Goal: Transaction & Acquisition: Purchase product/service

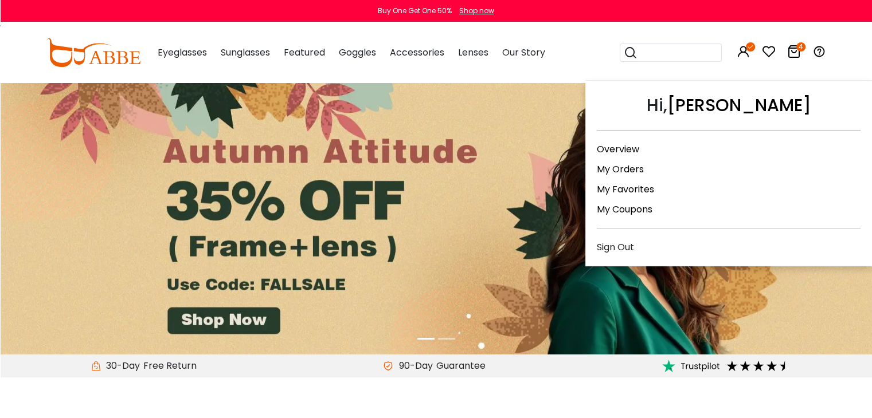
click at [742, 49] on icon at bounding box center [744, 52] width 14 height 14
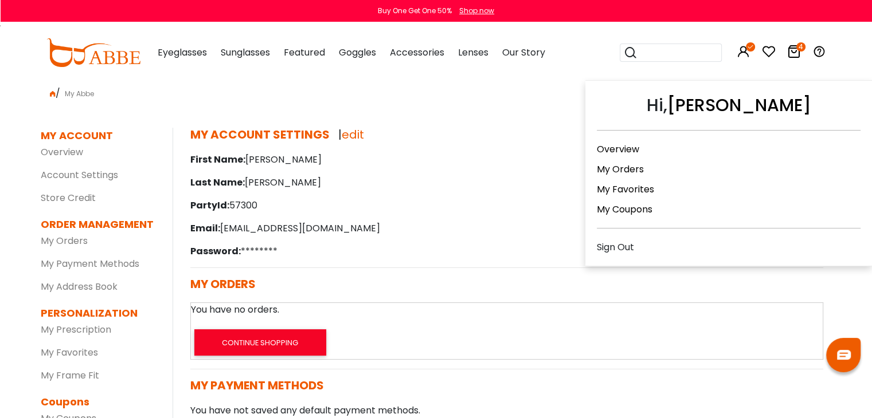
click at [621, 244] on div "Sign Out" at bounding box center [729, 247] width 264 height 14
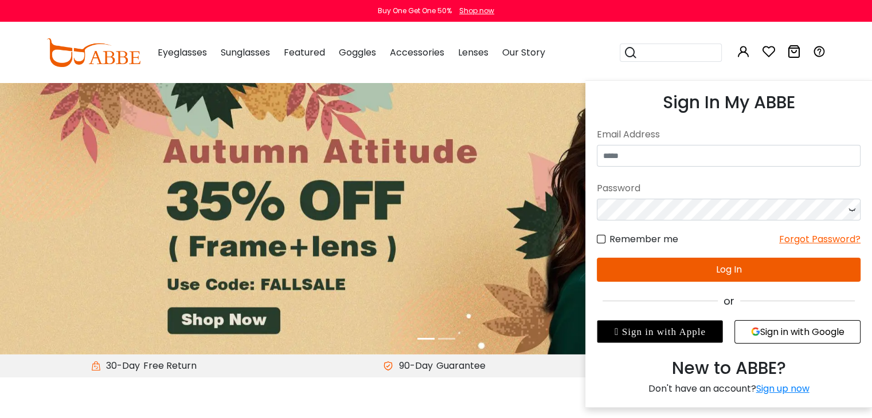
click at [742, 56] on icon at bounding box center [744, 52] width 14 height 14
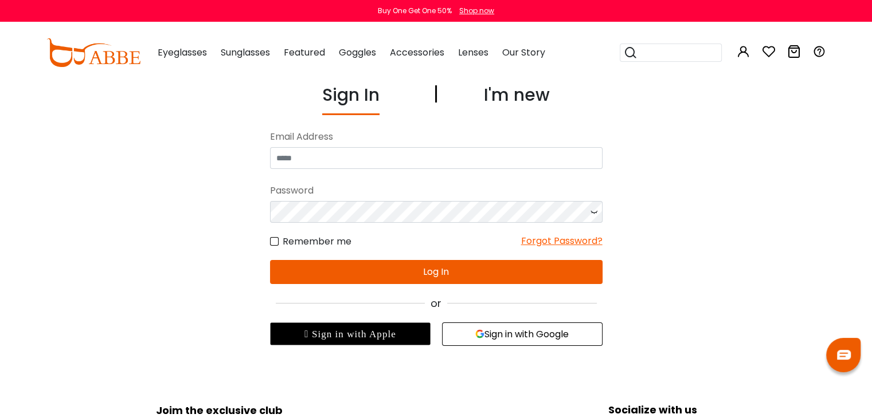
click at [520, 92] on div "I'm new" at bounding box center [517, 98] width 66 height 33
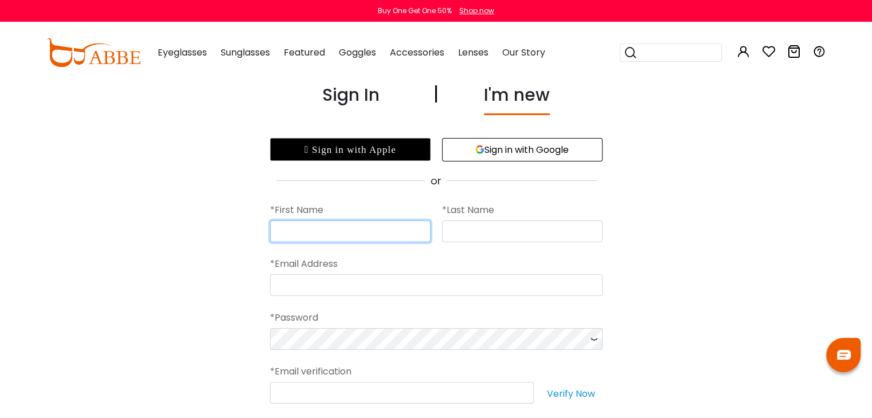
click at [406, 229] on input "text" at bounding box center [350, 232] width 160 height 22
type input "*********"
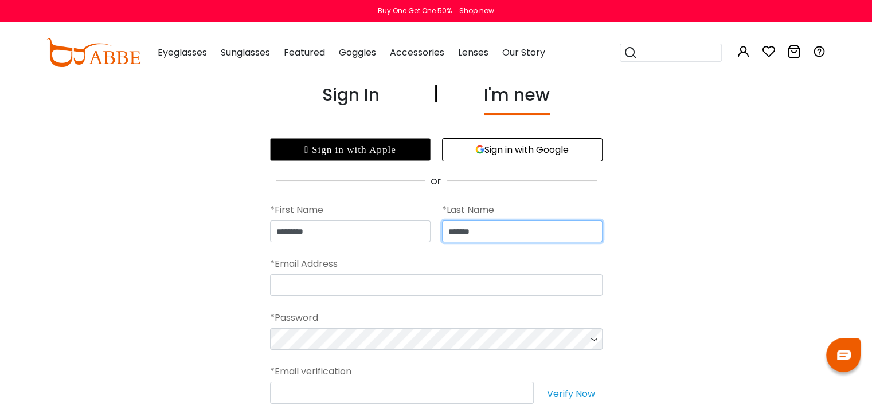
type input "*******"
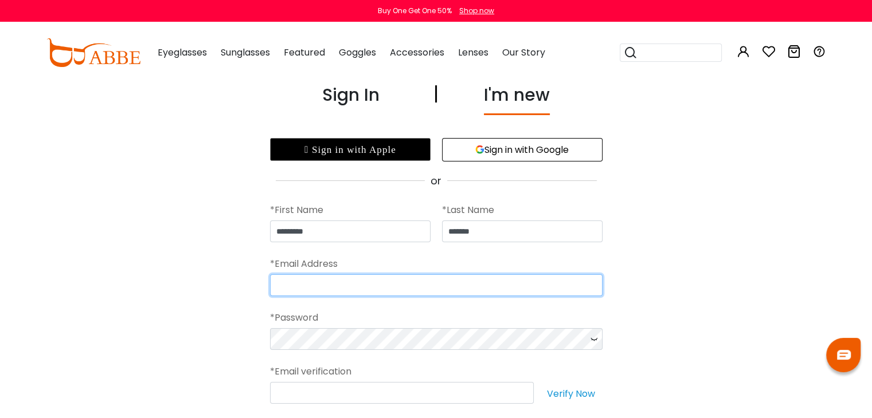
click at [365, 291] on input "email" at bounding box center [436, 286] width 332 height 22
type input "**********"
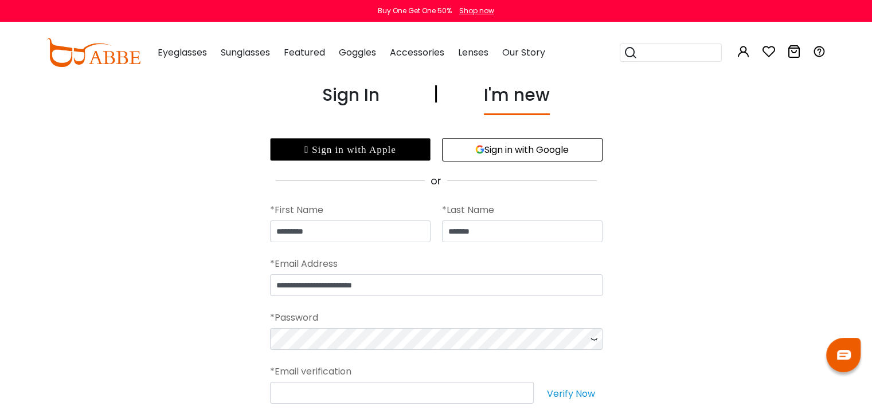
click at [594, 338] on icon at bounding box center [593, 339] width 11 height 22
click at [391, 379] on div "*Email verification" at bounding box center [436, 372] width 332 height 21
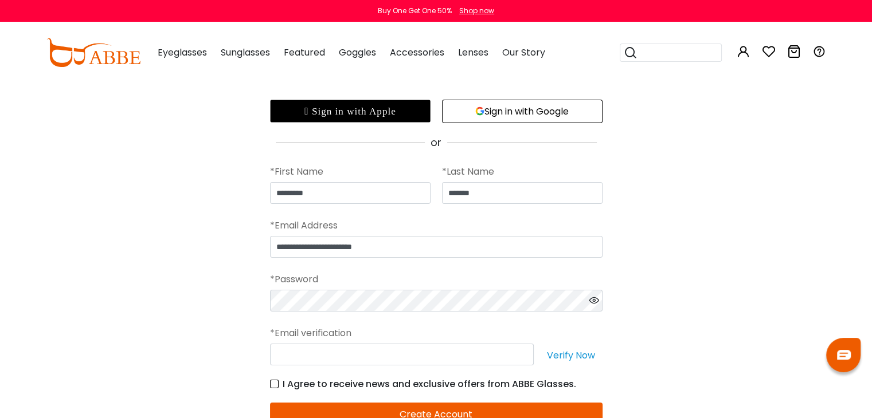
scroll to position [115, 0]
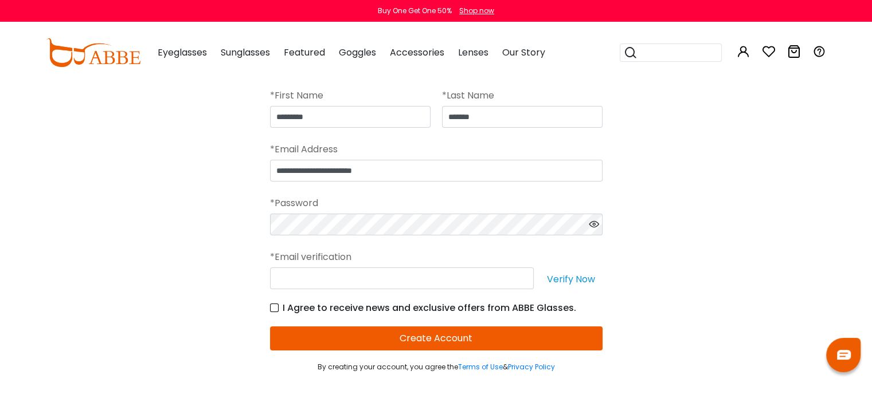
click at [431, 336] on button "Create Account" at bounding box center [436, 339] width 332 height 24
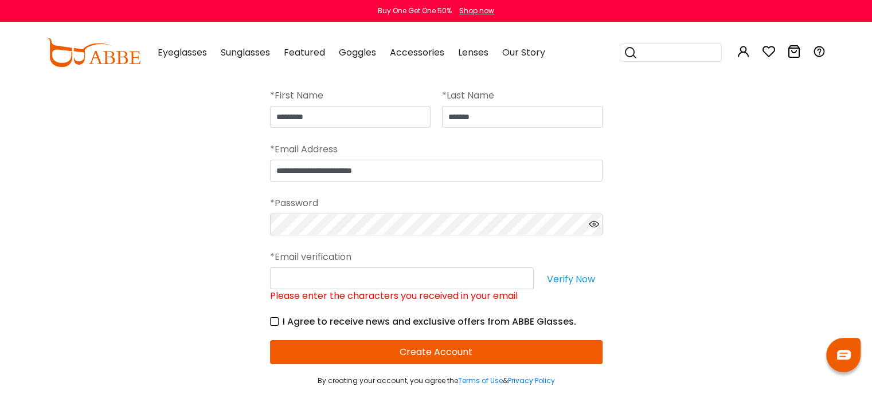
click at [555, 279] on button "Verify Now" at bounding box center [570, 279] width 63 height 22
click at [663, 299] on div "**********" at bounding box center [436, 176] width 791 height 419
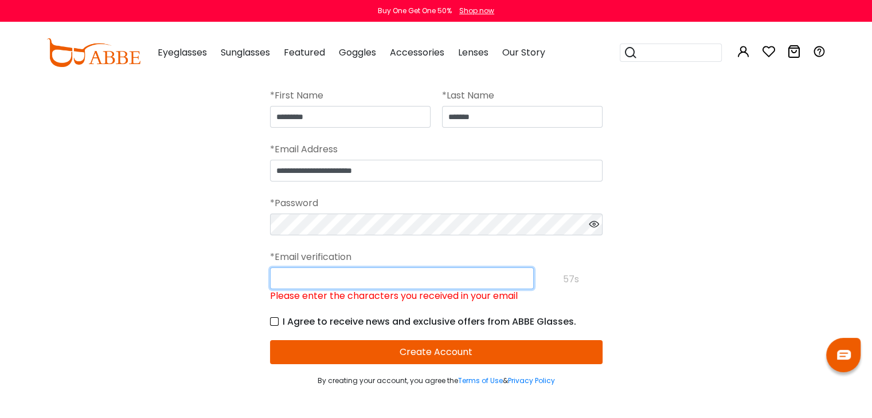
click at [321, 274] on input "Please enter the characters you received in your email" at bounding box center [402, 279] width 264 height 22
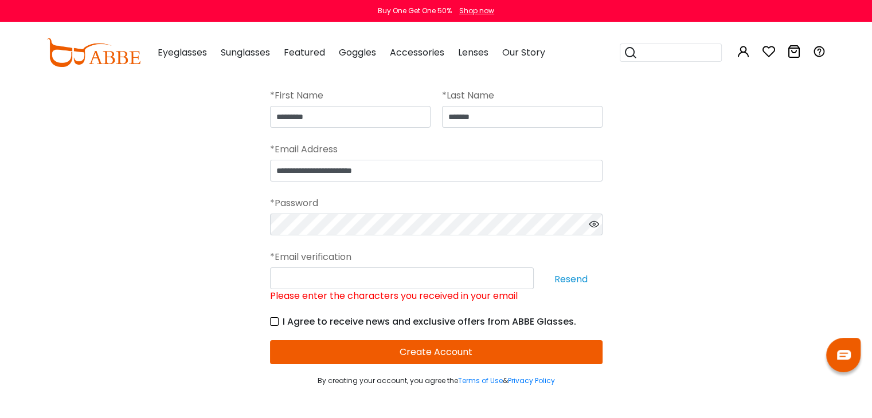
click at [580, 278] on button "Resend" at bounding box center [570, 279] width 63 height 22
click at [203, 319] on div "**********" at bounding box center [436, 176] width 791 height 419
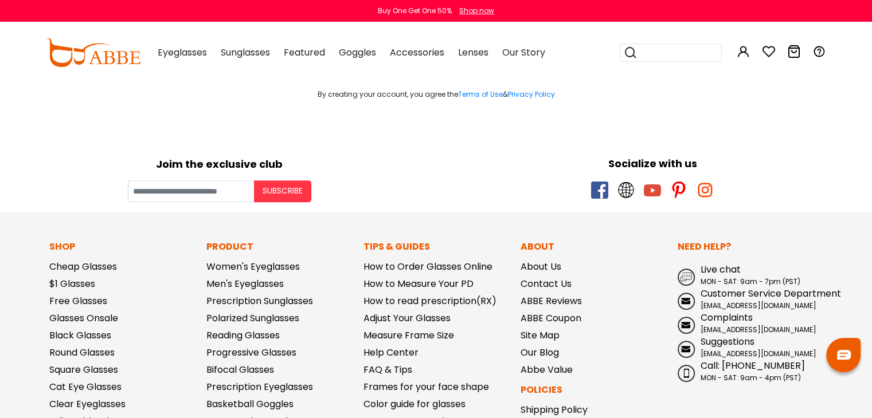
scroll to position [344, 0]
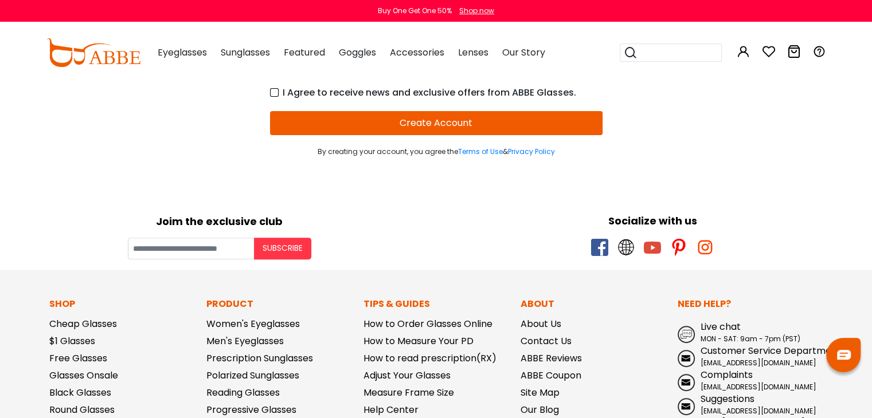
drag, startPoint x: 403, startPoint y: 278, endPoint x: 398, endPoint y: 265, distance: 14.4
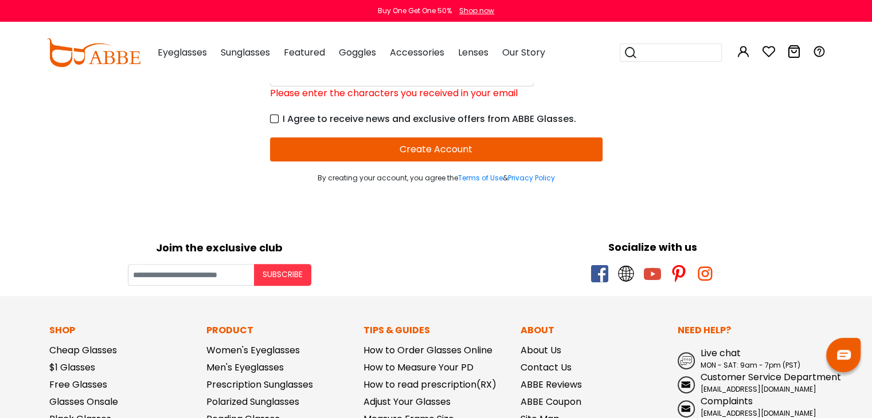
scroll to position [172, 0]
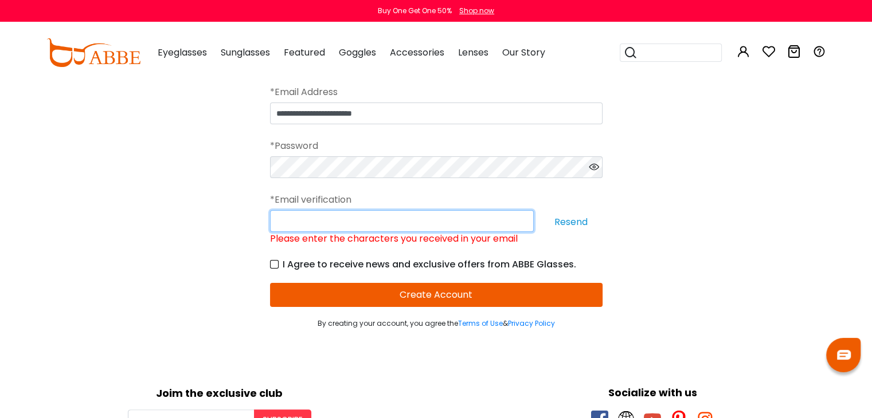
click at [336, 229] on input "Please enter the characters you received in your email" at bounding box center [402, 221] width 264 height 22
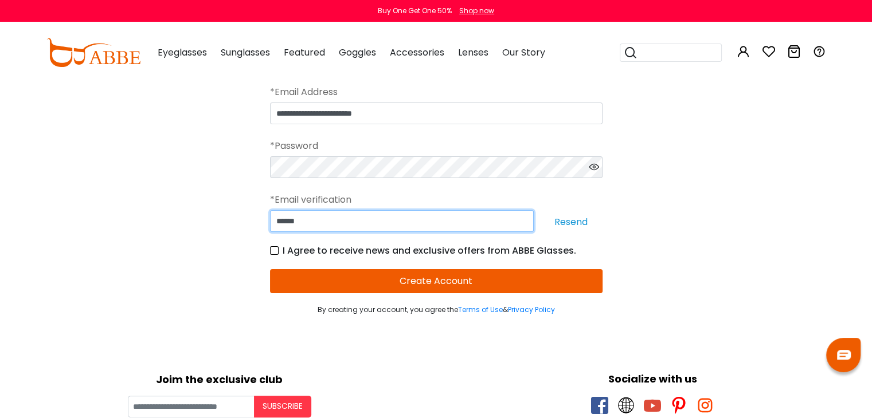
type input "******"
click at [425, 275] on button "Create Account" at bounding box center [436, 281] width 332 height 24
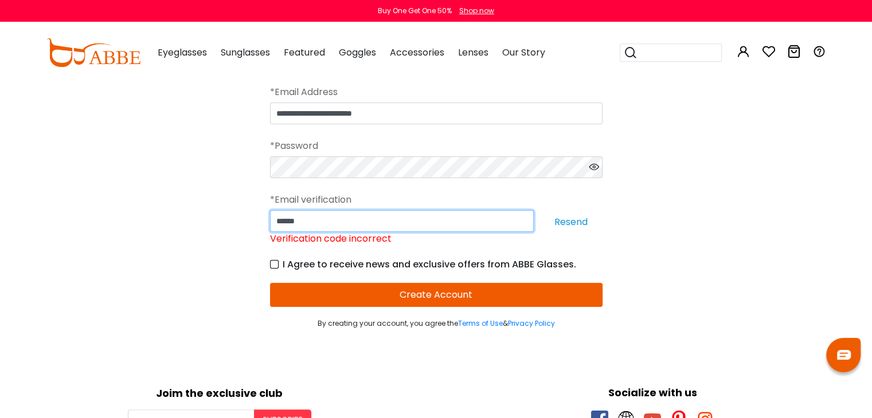
drag, startPoint x: 298, startPoint y: 221, endPoint x: 177, endPoint y: 228, distance: 121.2
click at [177, 229] on div "**********" at bounding box center [436, 119] width 791 height 419
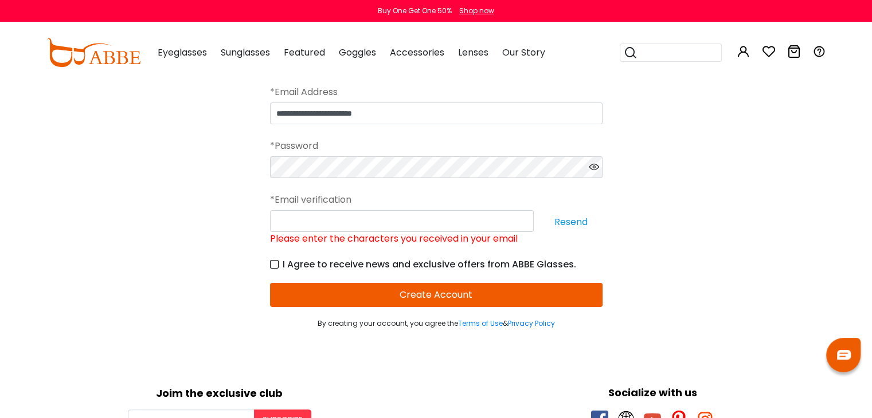
click at [574, 222] on button "Resend" at bounding box center [570, 221] width 63 height 22
click at [353, 223] on input "Please enter the characters you received in your email" at bounding box center [402, 221] width 264 height 22
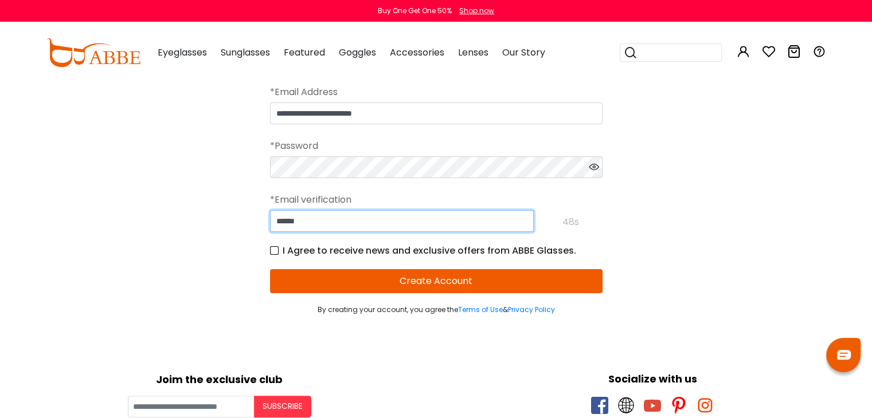
type input "******"
click at [477, 272] on button "Create Account" at bounding box center [436, 281] width 332 height 24
click at [472, 285] on button "Create Account" at bounding box center [436, 281] width 332 height 24
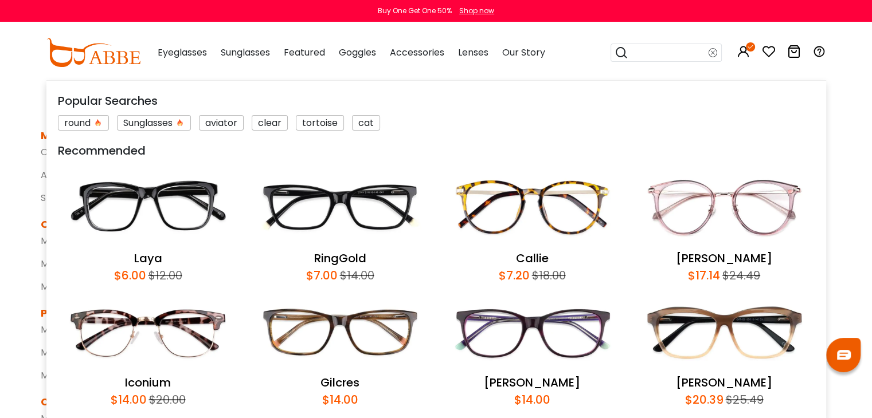
click at [665, 47] on input "search" at bounding box center [668, 52] width 80 height 17
click at [668, 56] on input "search" at bounding box center [668, 52] width 80 height 17
type input "**********"
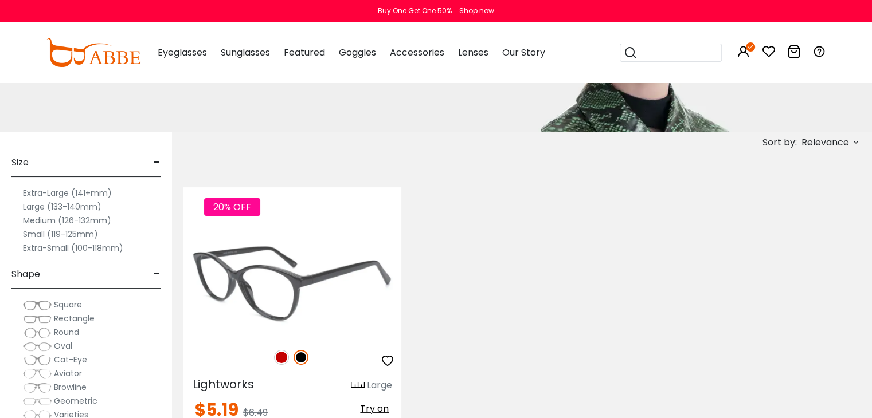
scroll to position [229, 0]
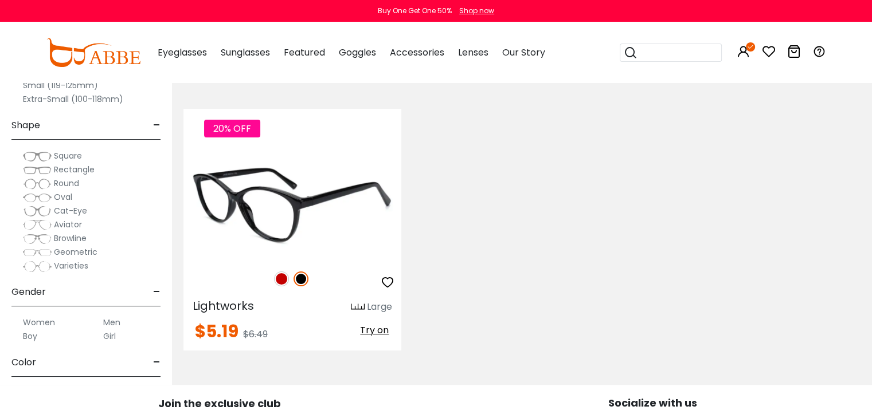
click at [277, 280] on img at bounding box center [281, 279] width 15 height 15
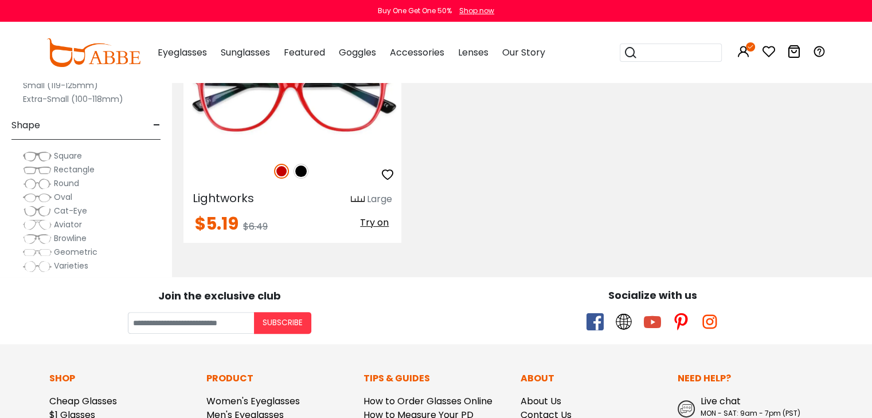
scroll to position [344, 0]
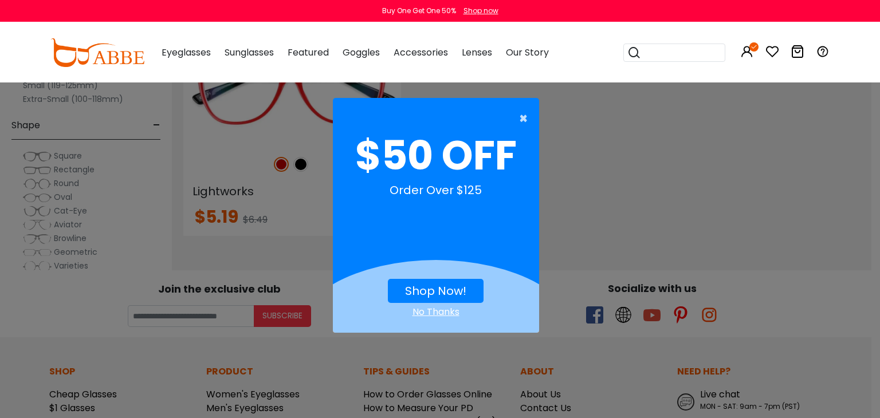
click at [528, 120] on span "×" at bounding box center [526, 118] width 14 height 23
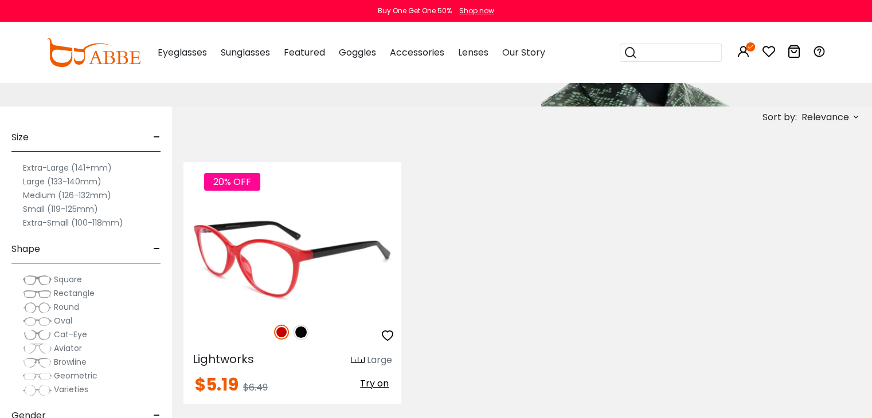
scroll to position [172, 0]
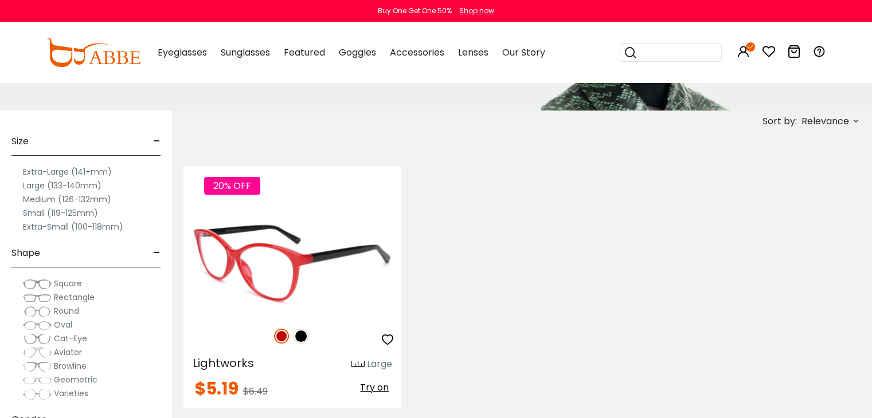
click at [332, 226] on img at bounding box center [292, 261] width 218 height 109
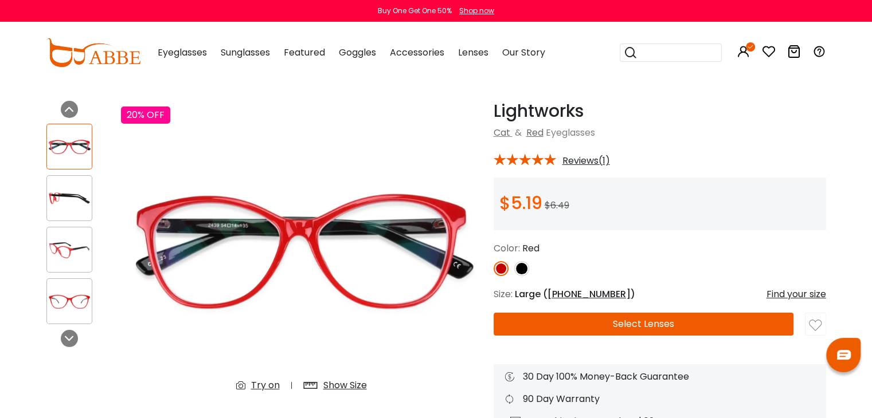
scroll to position [57, 0]
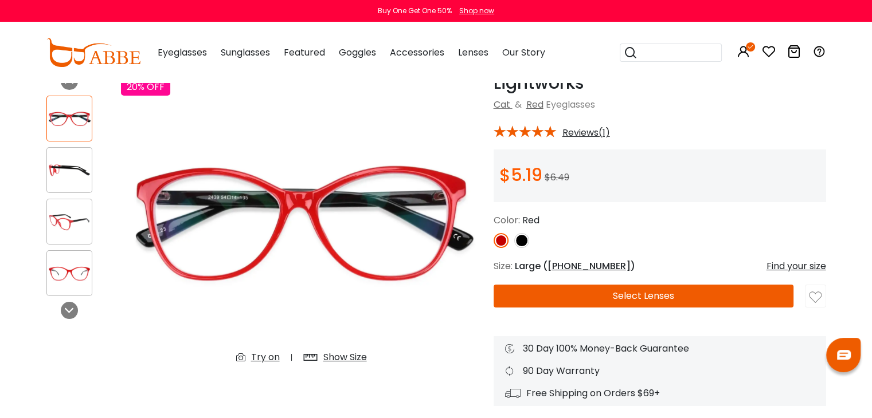
click at [636, 299] on button "Select Lenses" at bounding box center [643, 296] width 300 height 23
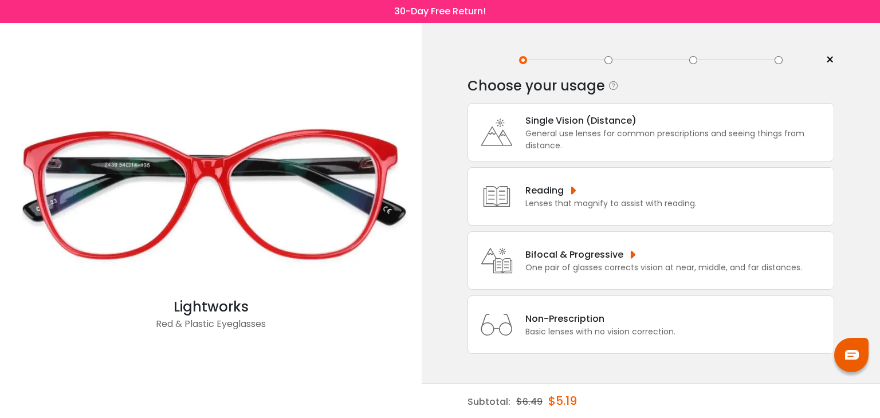
click at [596, 199] on div "Lenses that magnify to assist with reading." at bounding box center [611, 204] width 171 height 12
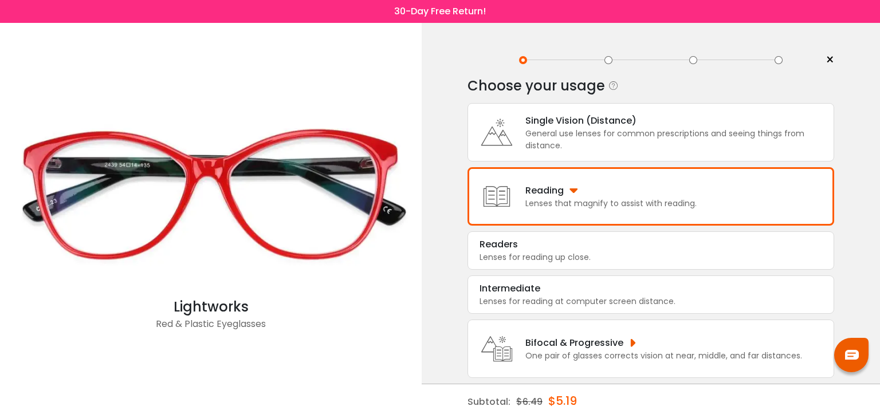
click at [562, 207] on div "Lenses that magnify to assist with reading." at bounding box center [611, 204] width 171 height 12
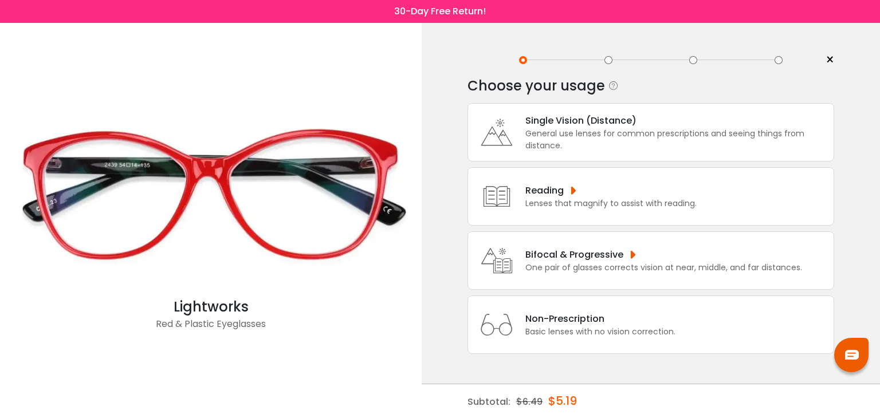
click at [517, 202] on icon at bounding box center [497, 197] width 46 height 46
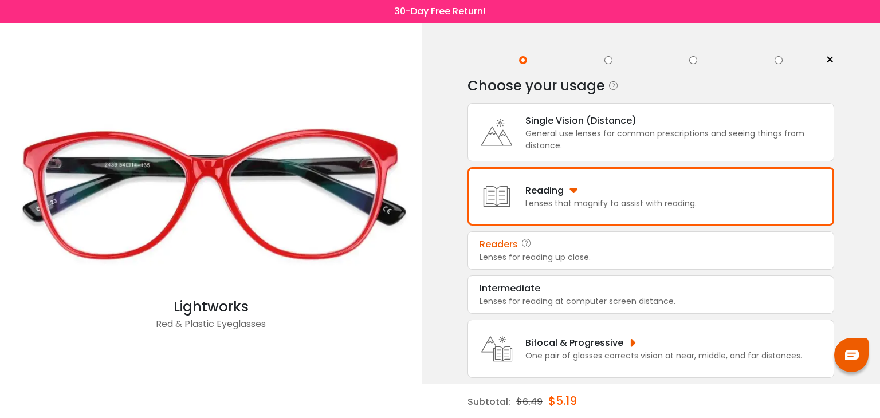
click at [534, 257] on div "Lenses for reading up close." at bounding box center [651, 258] width 343 height 12
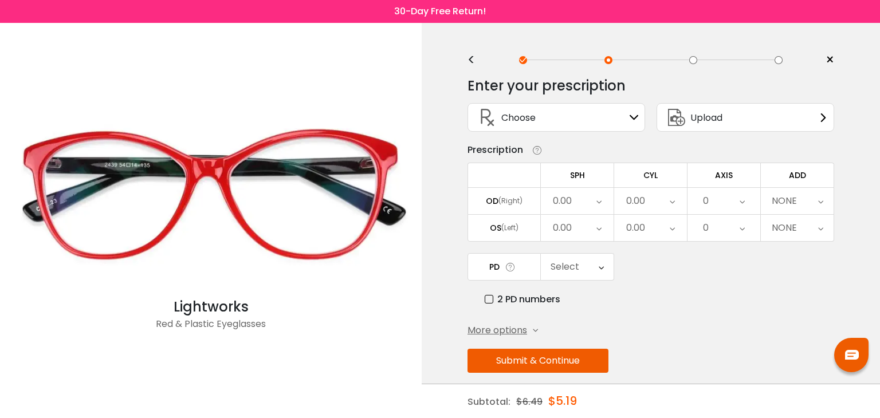
click at [588, 202] on div "0.00" at bounding box center [577, 201] width 73 height 26
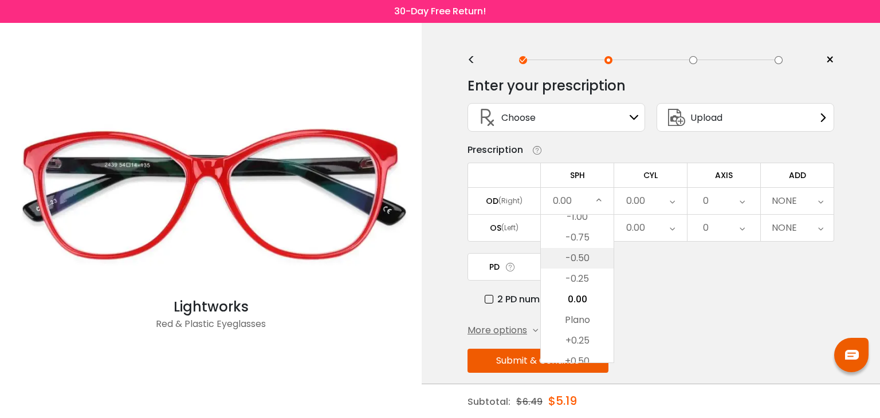
click at [581, 254] on li "-0.50" at bounding box center [577, 258] width 73 height 21
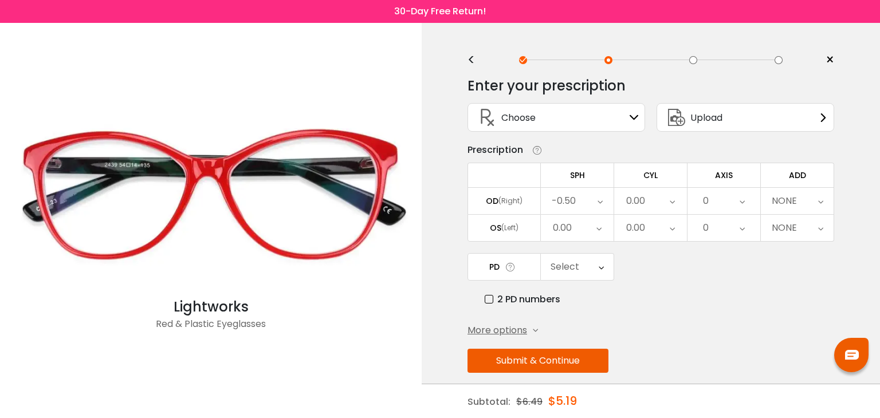
click at [582, 229] on div "0.00" at bounding box center [577, 228] width 73 height 26
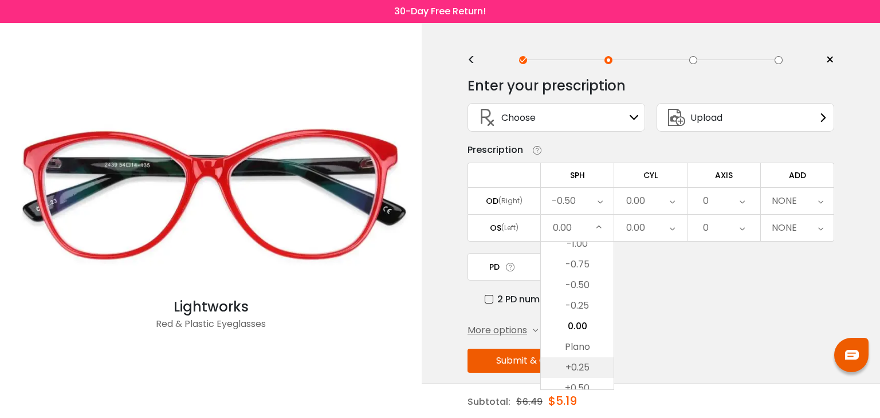
click at [582, 359] on li "+0.25" at bounding box center [577, 368] width 73 height 21
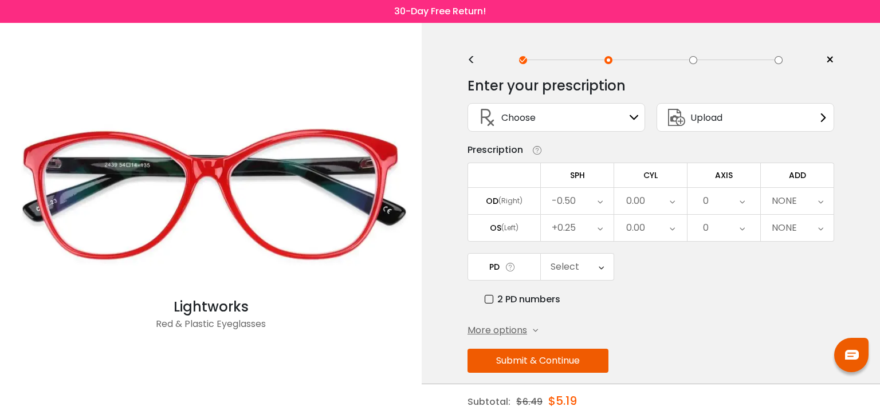
click at [654, 227] on div "0.00" at bounding box center [650, 228] width 73 height 26
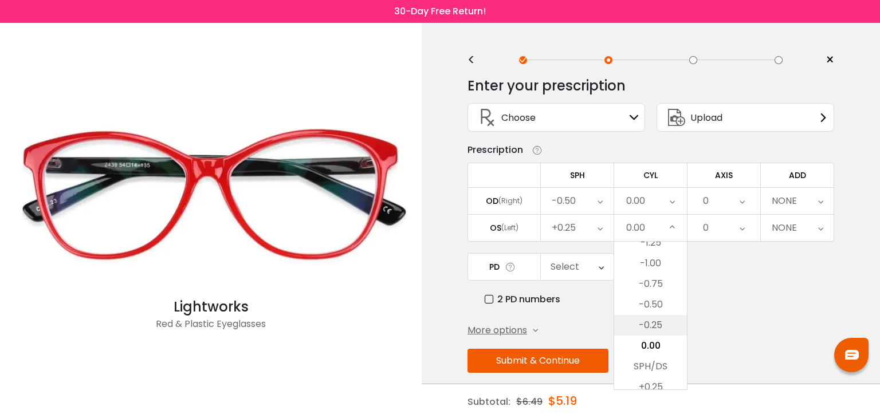
scroll to position [459, 0]
click at [660, 310] on li "SPH/DS" at bounding box center [650, 309] width 73 height 21
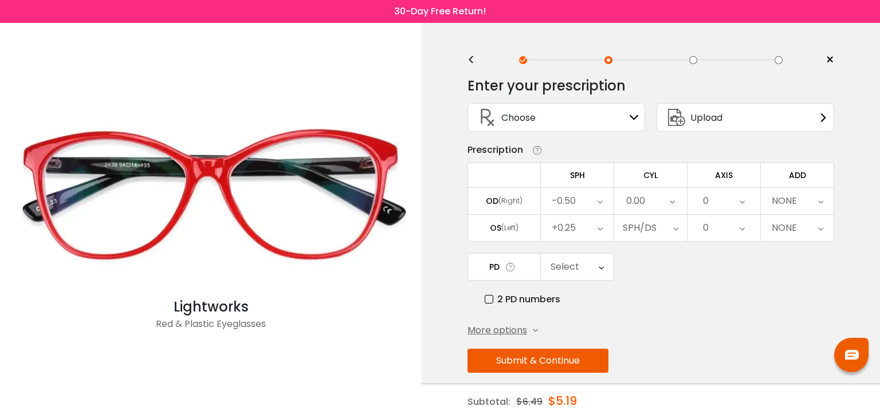
click at [670, 195] on icon at bounding box center [672, 201] width 5 height 26
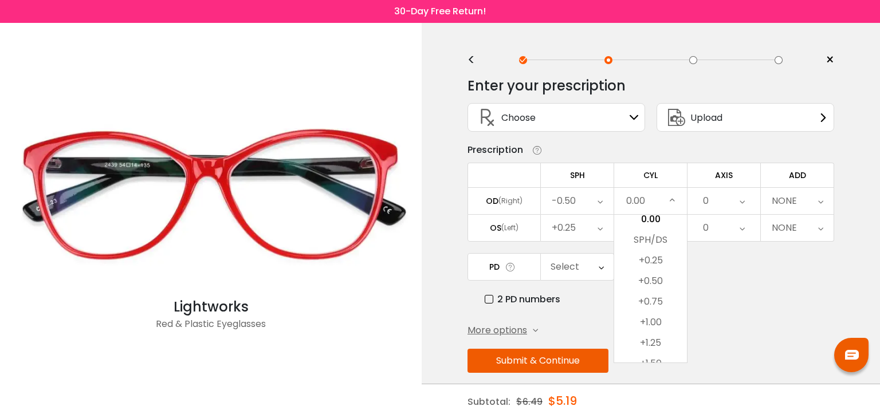
scroll to position [593, 0]
click at [652, 232] on li "+1.00" at bounding box center [650, 231] width 73 height 21
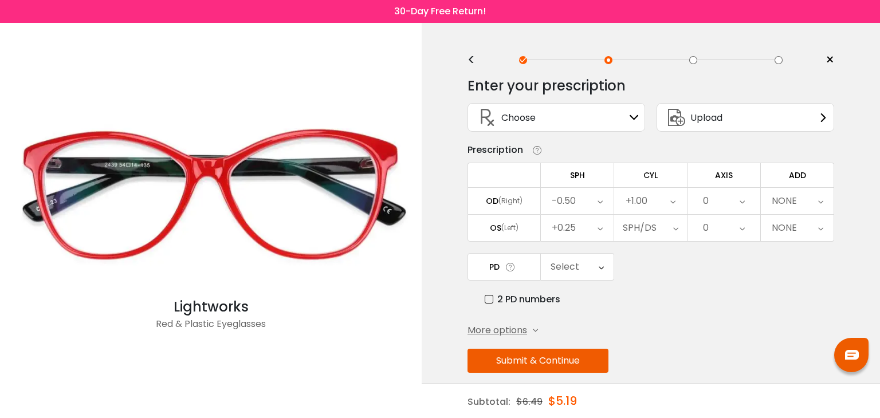
click at [804, 192] on div "NONE" at bounding box center [797, 201] width 73 height 26
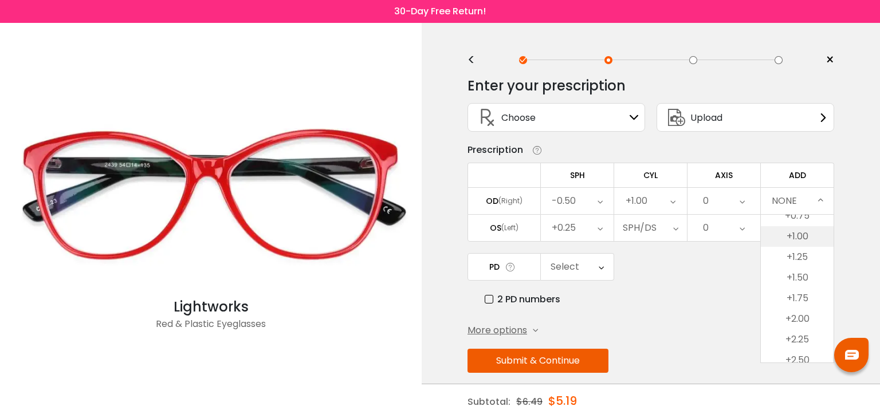
scroll to position [115, 0]
click at [805, 302] on li "+2.50" at bounding box center [797, 296] width 73 height 21
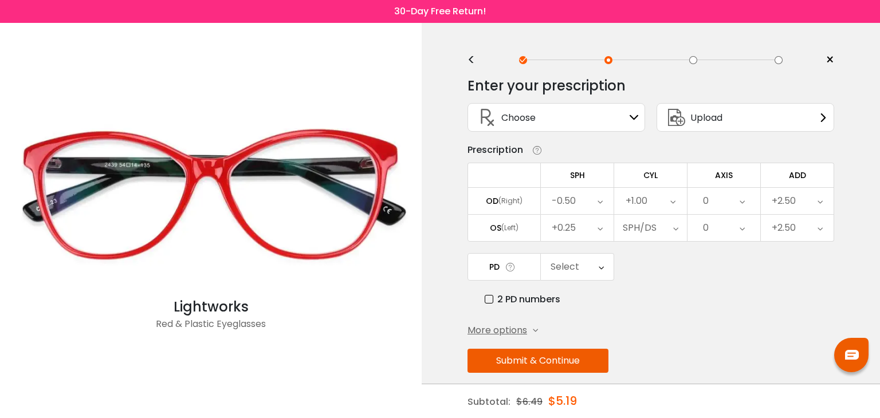
drag, startPoint x: 569, startPoint y: 264, endPoint x: 569, endPoint y: 269, distance: 5.8
click at [569, 269] on div "Select" at bounding box center [565, 267] width 29 height 23
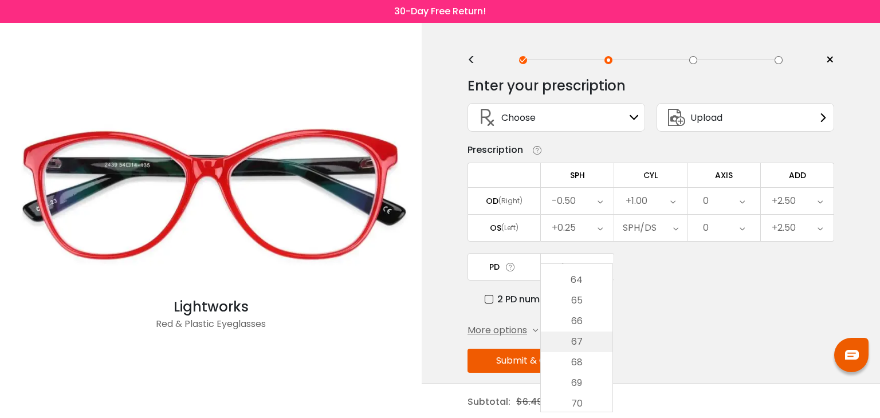
scroll to position [391, 0]
click at [585, 355] on li "69" at bounding box center [577, 358] width 72 height 21
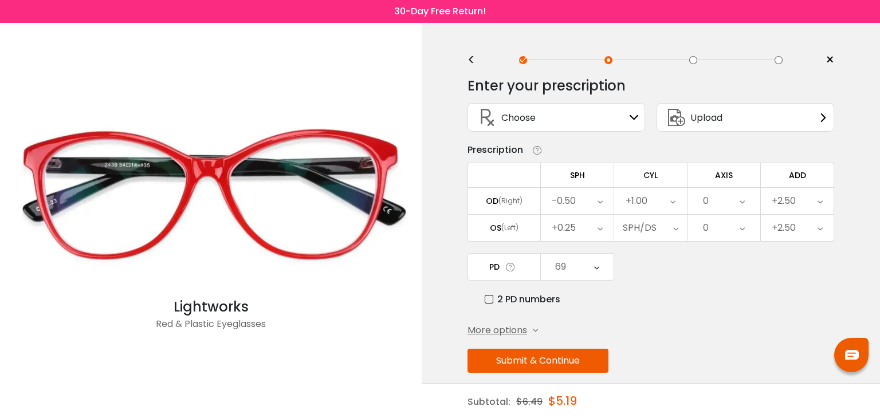
click at [663, 319] on div "Enter your prescription SPH (Sphere) Lens strength needed to correct your visio…" at bounding box center [651, 250] width 367 height 362
click at [715, 124] on span "Upload" at bounding box center [707, 118] width 32 height 14
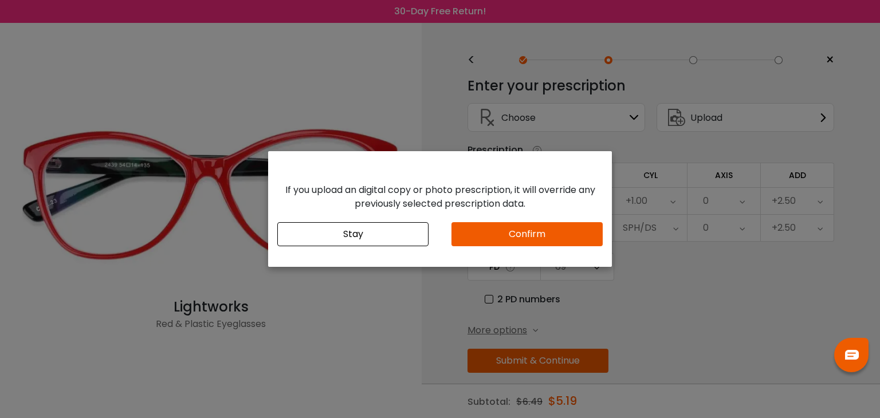
click at [500, 236] on button "Confirm" at bounding box center [527, 234] width 151 height 24
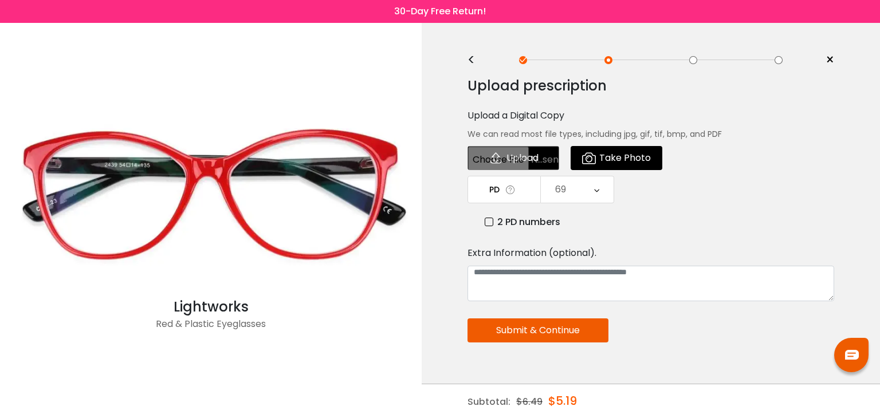
click at [532, 160] on input "file" at bounding box center [514, 158] width 92 height 24
type input "**********"
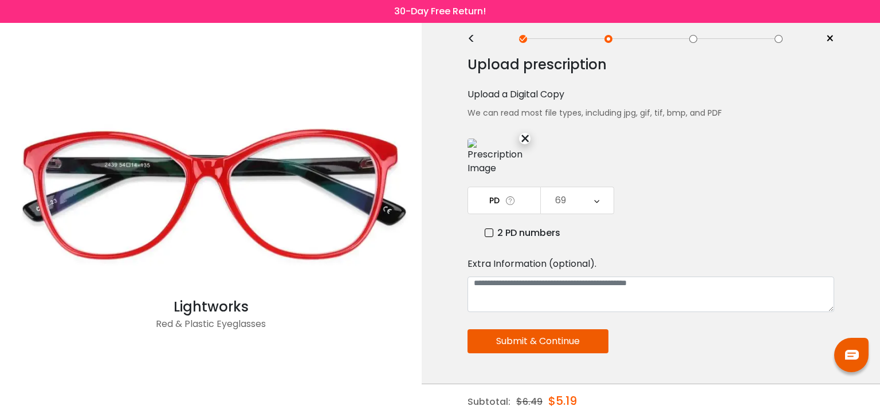
scroll to position [57, 0]
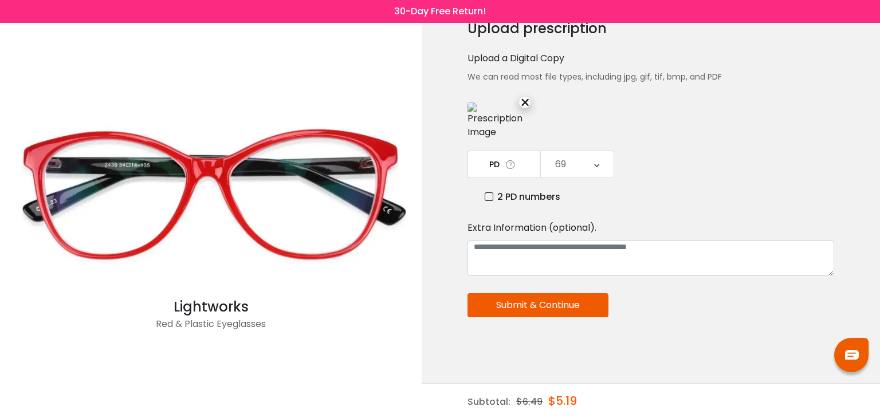
click at [491, 117] on img at bounding box center [496, 121] width 57 height 37
click at [491, 121] on img at bounding box center [496, 121] width 57 height 37
click at [483, 123] on img at bounding box center [496, 121] width 57 height 37
click at [531, 307] on button "Submit & Continue" at bounding box center [538, 305] width 141 height 24
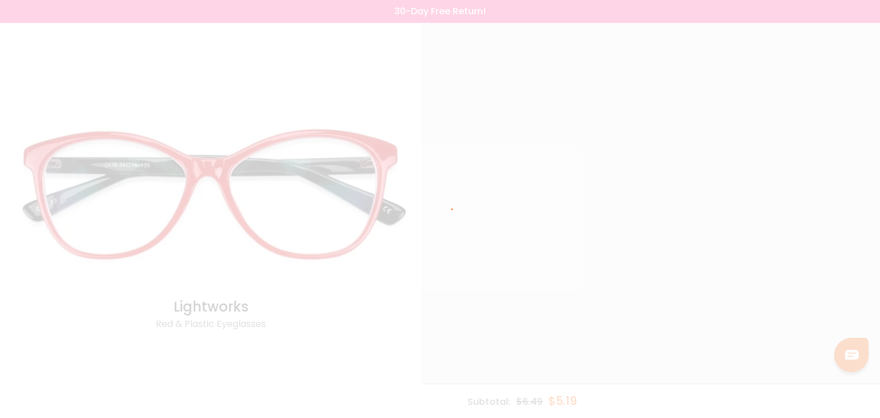
scroll to position [0, 0]
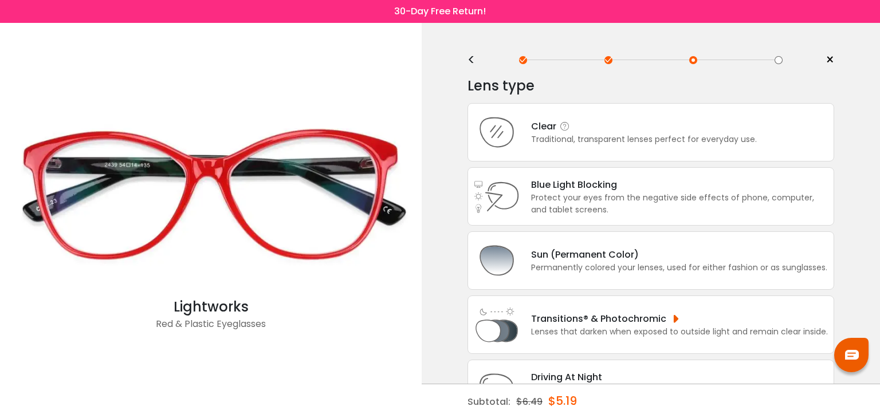
click at [563, 138] on div "Traditional, transparent lenses perfect for everyday use." at bounding box center [644, 140] width 226 height 12
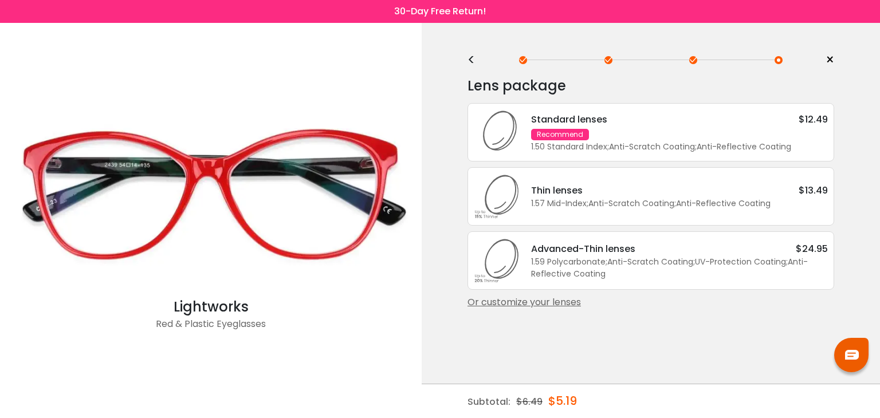
click at [633, 135] on div "Standard lenses $12.49 Recommend 1.50 Standard Index ; Anti-Scratch Coating ; A…" at bounding box center [674, 132] width 308 height 41
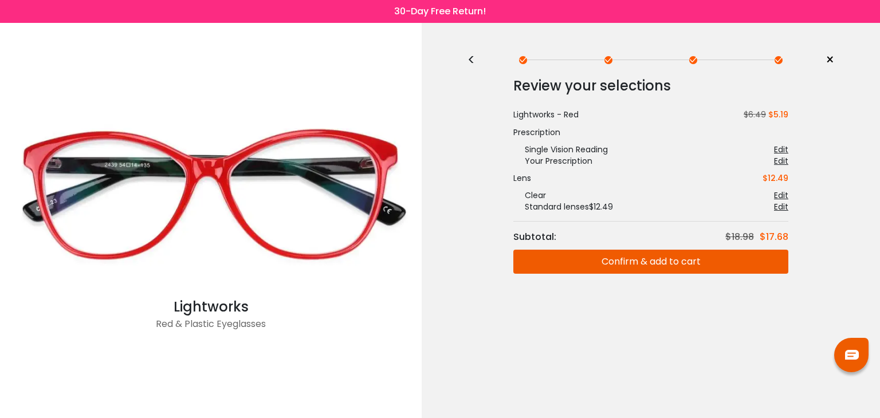
click at [652, 264] on button "Confirm & add to cart" at bounding box center [651, 262] width 275 height 24
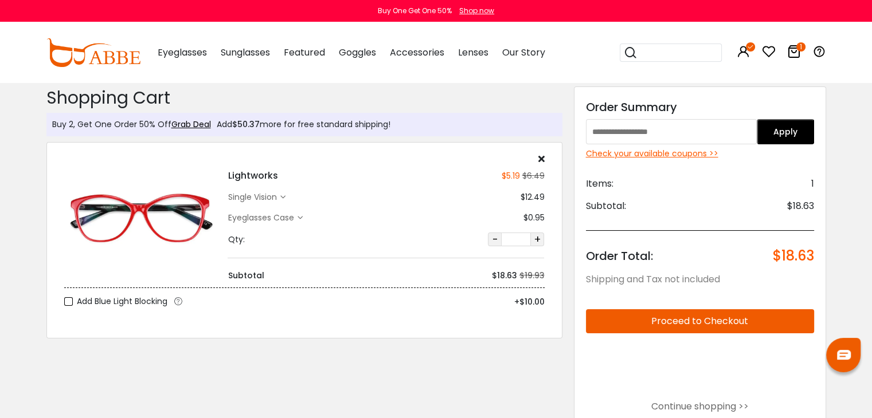
drag, startPoint x: 653, startPoint y: 53, endPoint x: 653, endPoint y: 47, distance: 6.3
click at [653, 52] on input "search" at bounding box center [677, 52] width 80 height 17
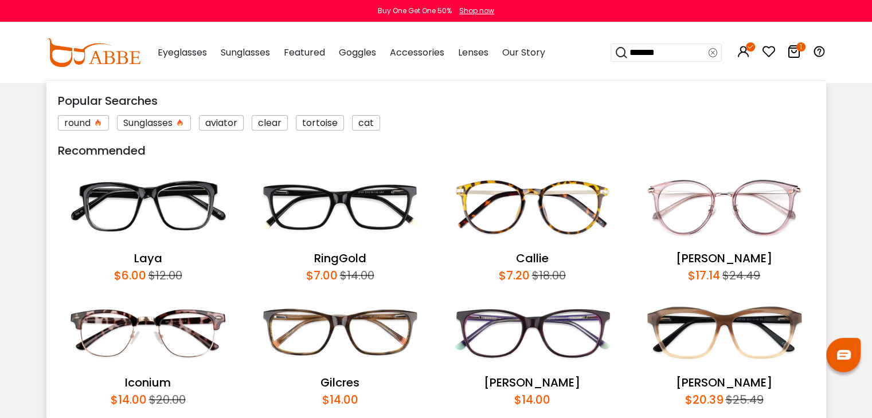
type input "*******"
click at [621, 52] on icon at bounding box center [621, 53] width 14 height 16
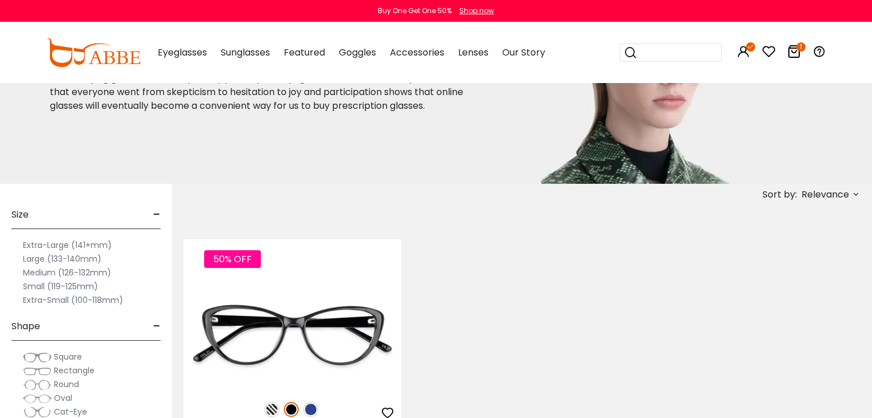
scroll to position [172, 0]
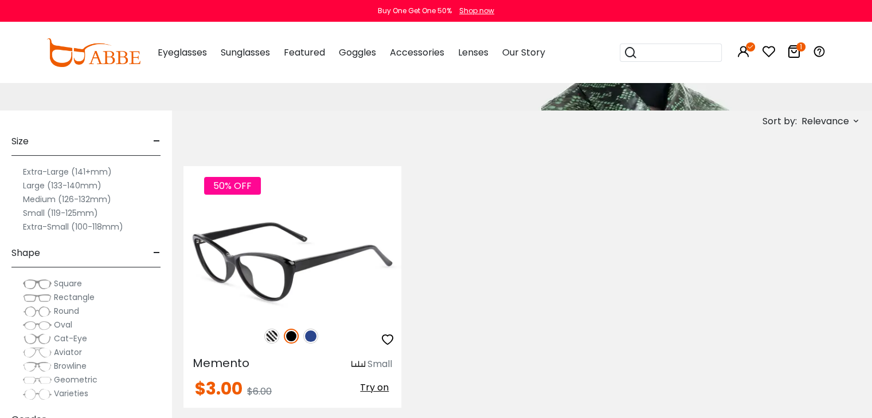
click at [347, 278] on img at bounding box center [292, 261] width 218 height 109
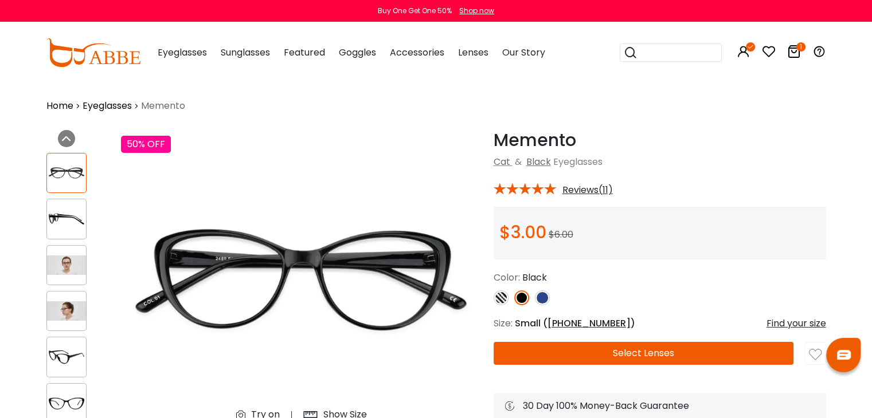
click at [500, 299] on img at bounding box center [500, 298] width 15 height 15
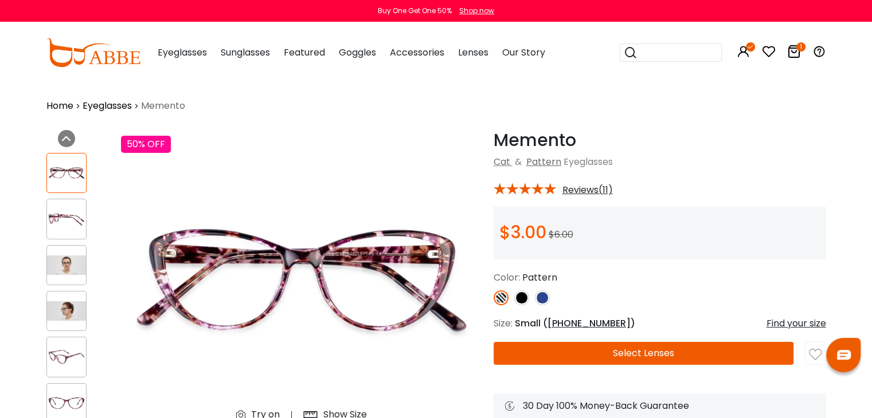
scroll to position [57, 0]
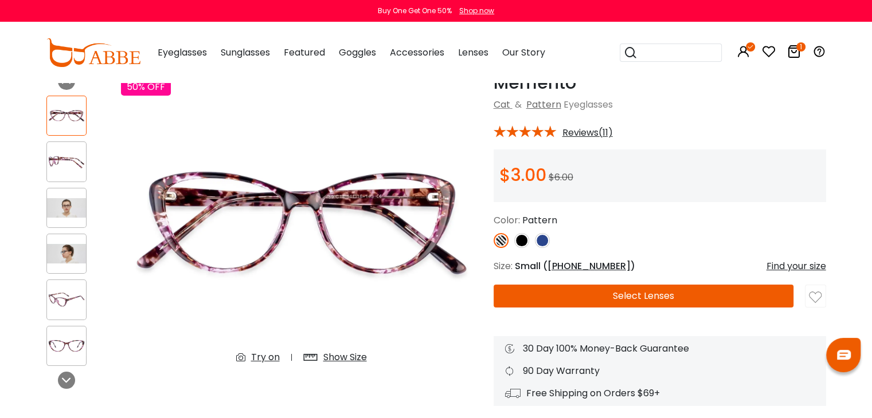
click at [664, 296] on button "Select Lenses" at bounding box center [643, 296] width 300 height 23
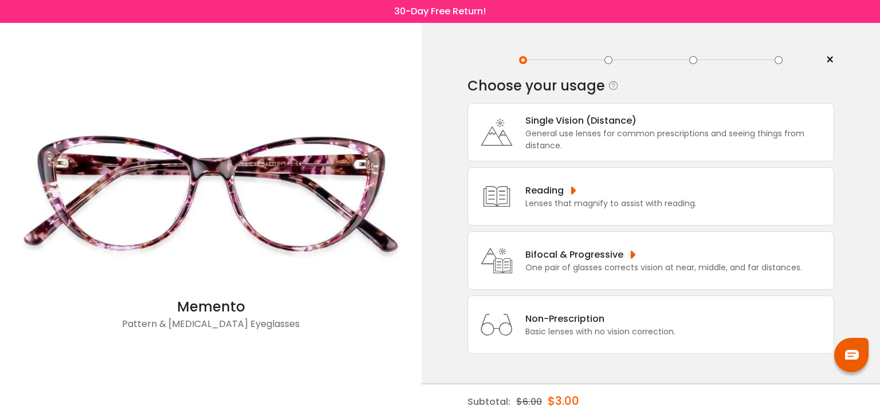
click at [582, 184] on div "Reading" at bounding box center [611, 190] width 171 height 14
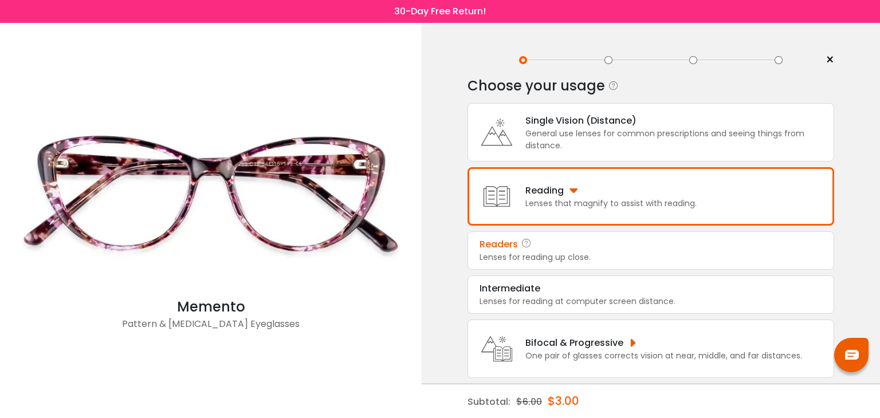
click at [511, 246] on div "Readers" at bounding box center [499, 245] width 38 height 14
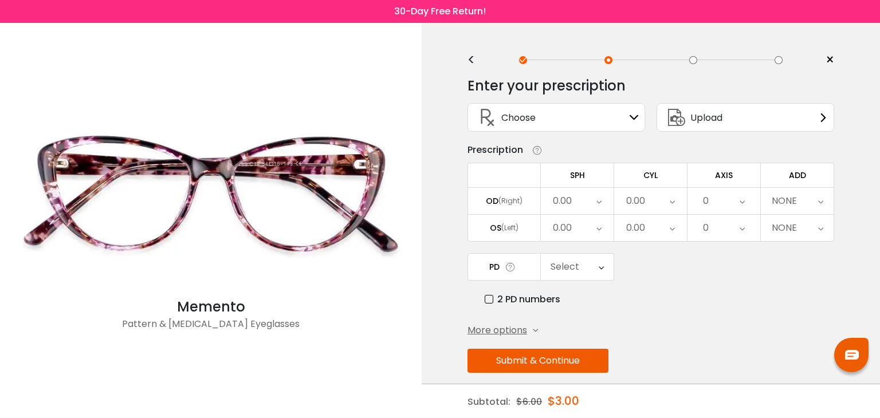
click at [696, 120] on span "Upload" at bounding box center [707, 118] width 32 height 14
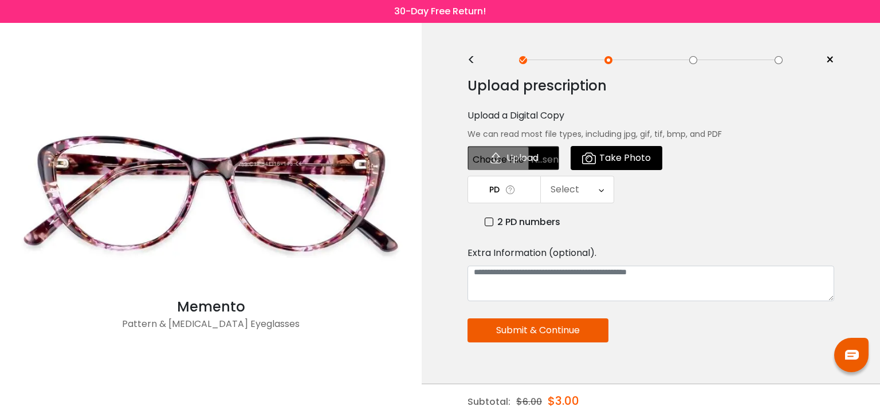
click at [530, 164] on input "file" at bounding box center [514, 158] width 92 height 24
type input "**********"
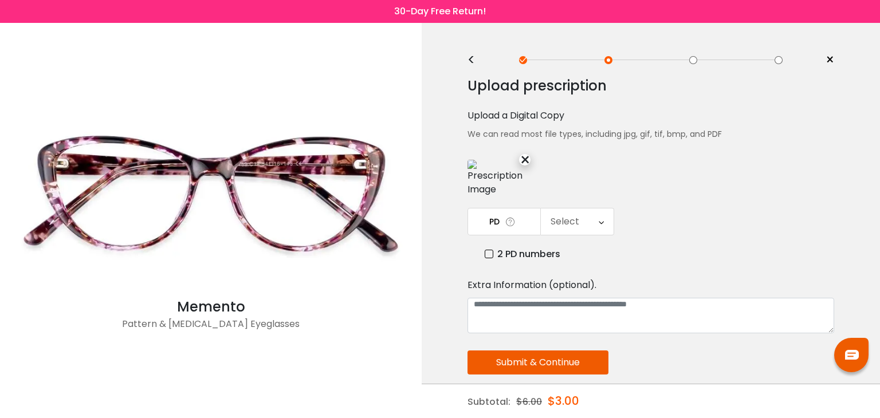
click at [585, 228] on div "Select" at bounding box center [577, 222] width 73 height 26
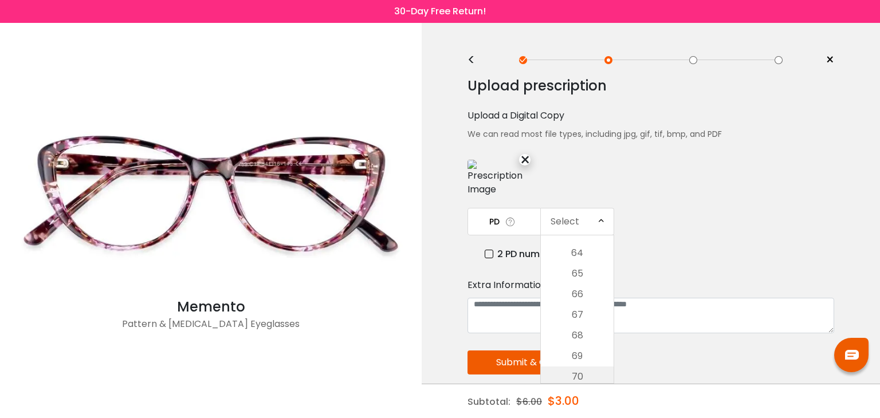
scroll to position [391, 0]
click at [578, 334] on li "69" at bounding box center [577, 329] width 73 height 21
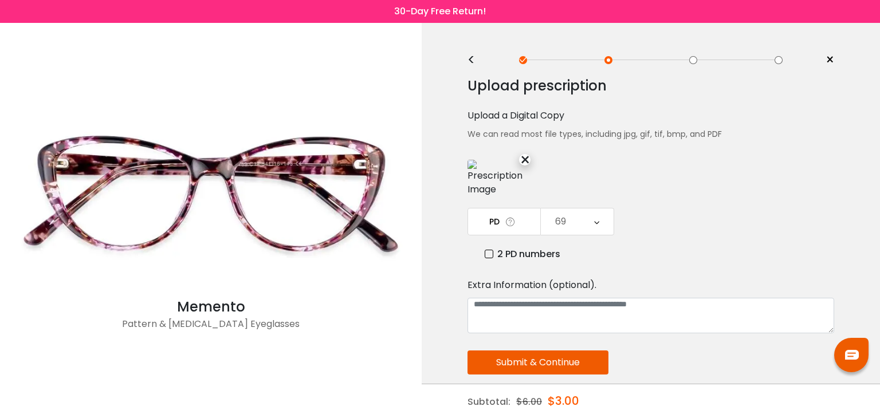
click at [558, 361] on button "Submit & Continue" at bounding box center [538, 363] width 141 height 24
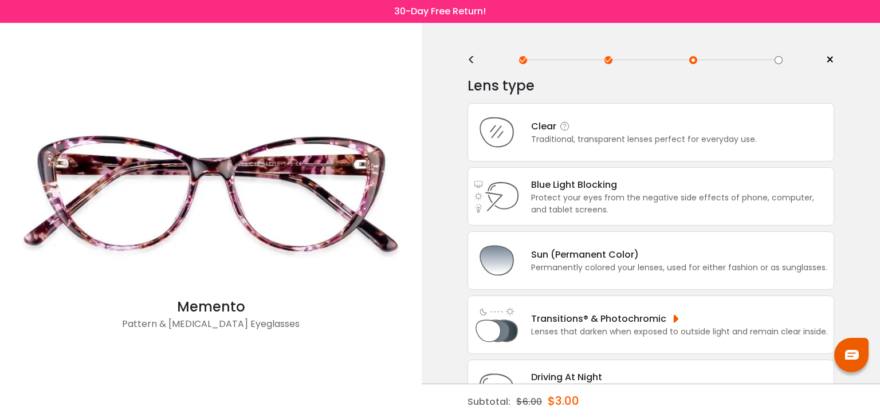
click at [594, 131] on div "Clear" at bounding box center [644, 126] width 226 height 14
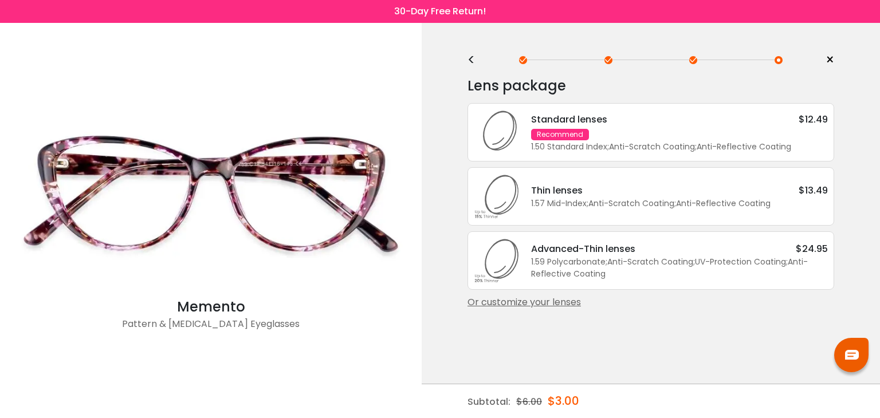
click at [622, 149] on div "1.50 Standard Index ; Anti-Scratch Coating ; Anti-Reflective Coating ;" at bounding box center [679, 147] width 297 height 12
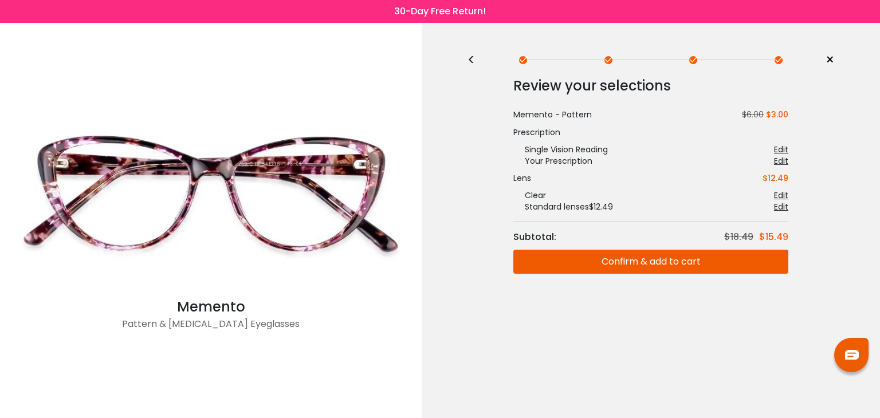
click at [671, 260] on button "Confirm & add to cart" at bounding box center [651, 262] width 275 height 24
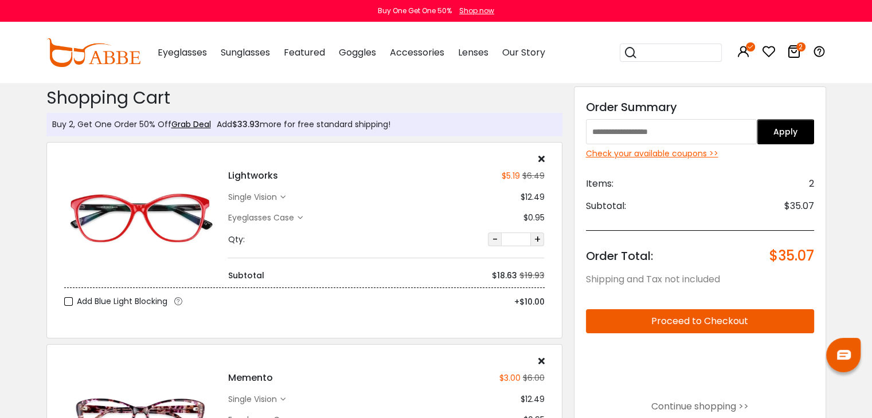
drag, startPoint x: 646, startPoint y: 53, endPoint x: 637, endPoint y: 45, distance: 11.4
click at [642, 49] on input "search" at bounding box center [677, 52] width 80 height 17
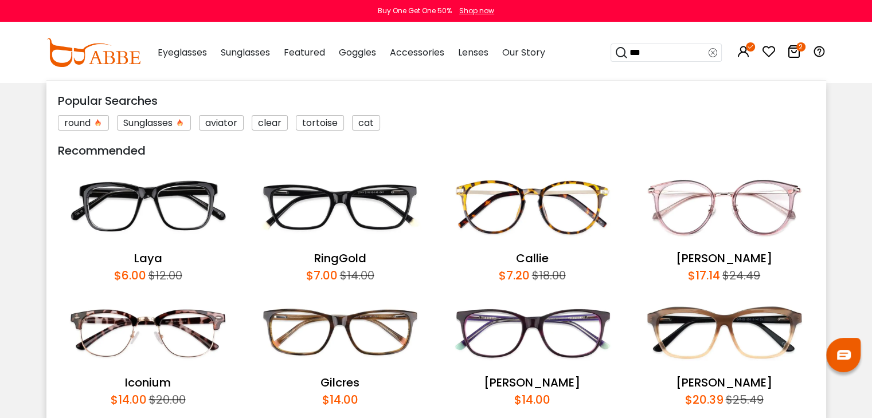
type input "****"
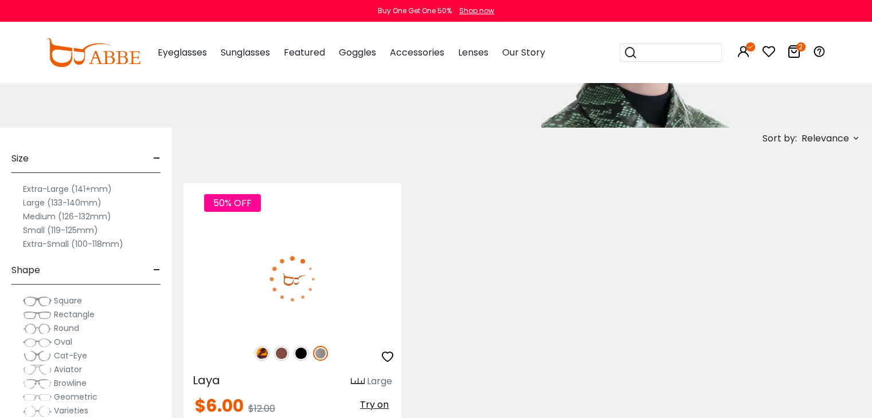
scroll to position [172, 0]
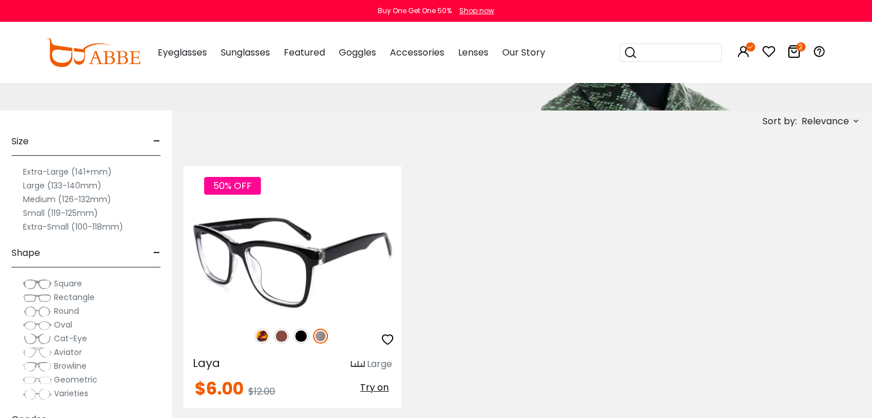
click at [314, 257] on img at bounding box center [292, 261] width 218 height 109
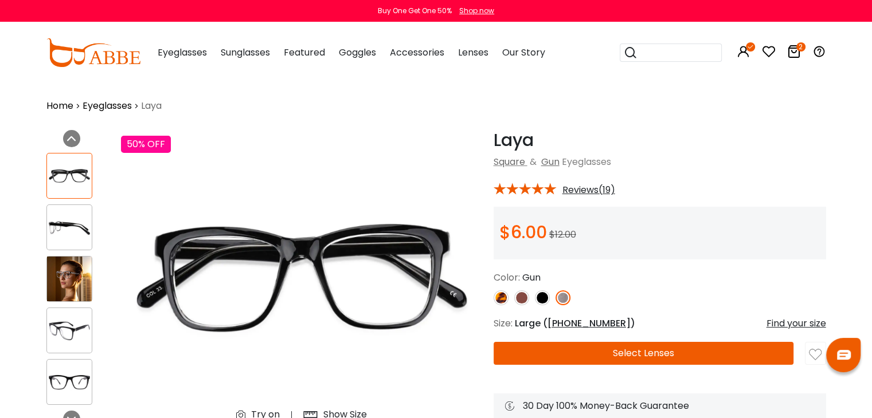
click at [499, 297] on img at bounding box center [500, 298] width 15 height 15
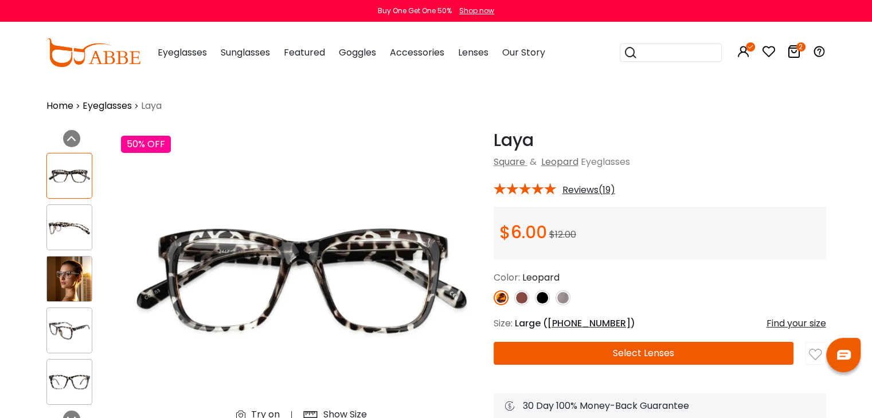
click at [595, 358] on button "Select Lenses" at bounding box center [643, 353] width 300 height 23
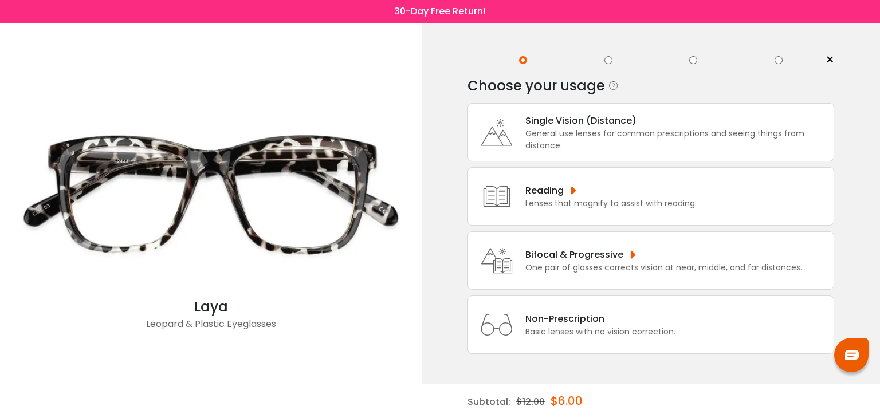
click at [582, 135] on div "General use lenses for common prescriptions and seeing things from distance." at bounding box center [677, 140] width 303 height 24
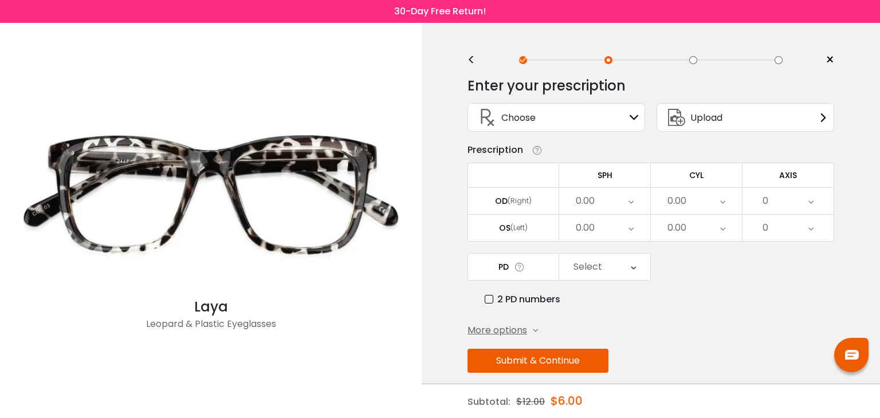
click at [473, 62] on div "<" at bounding box center [476, 60] width 17 height 9
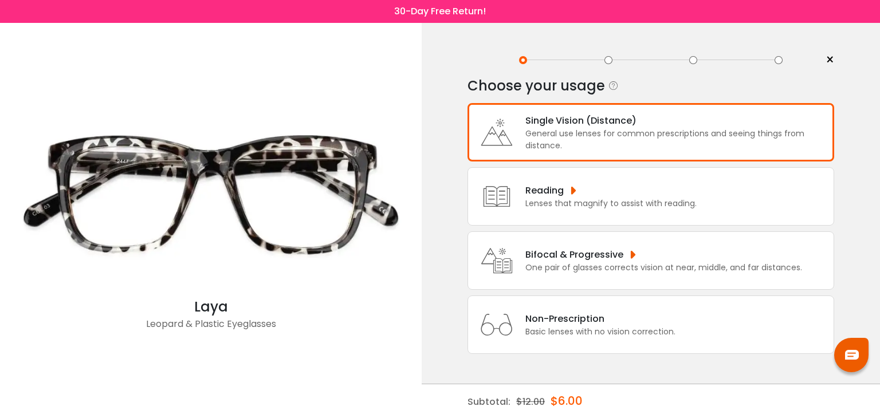
click at [526, 185] on div "Reading" at bounding box center [611, 190] width 171 height 14
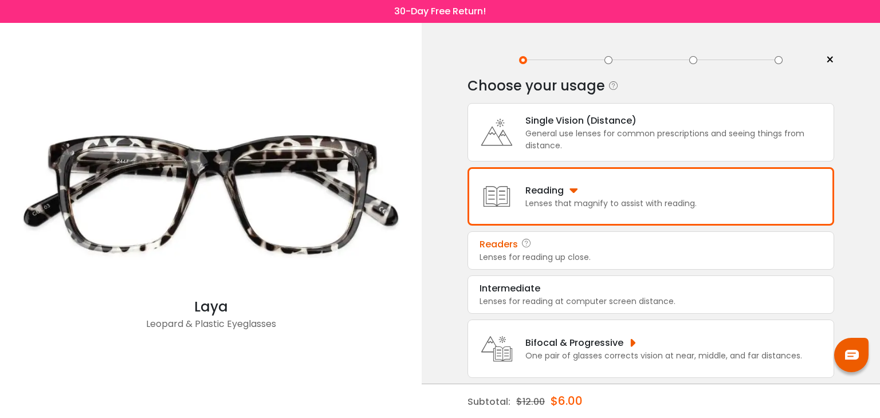
click at [559, 244] on div "Readers" at bounding box center [651, 245] width 343 height 14
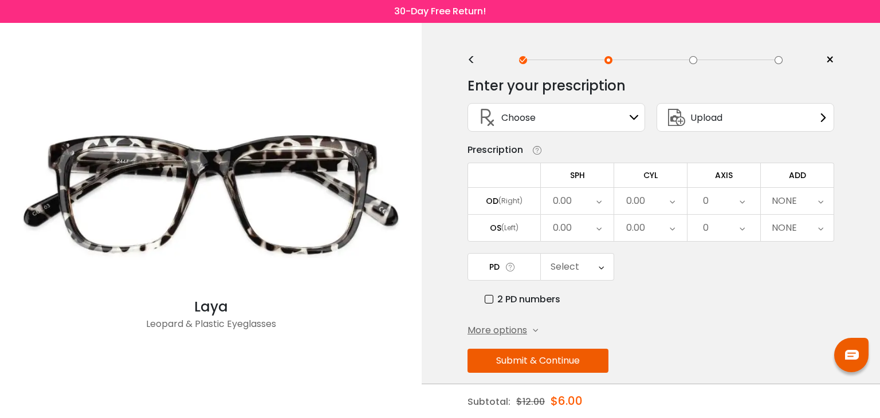
click at [694, 116] on span "Upload" at bounding box center [707, 118] width 32 height 14
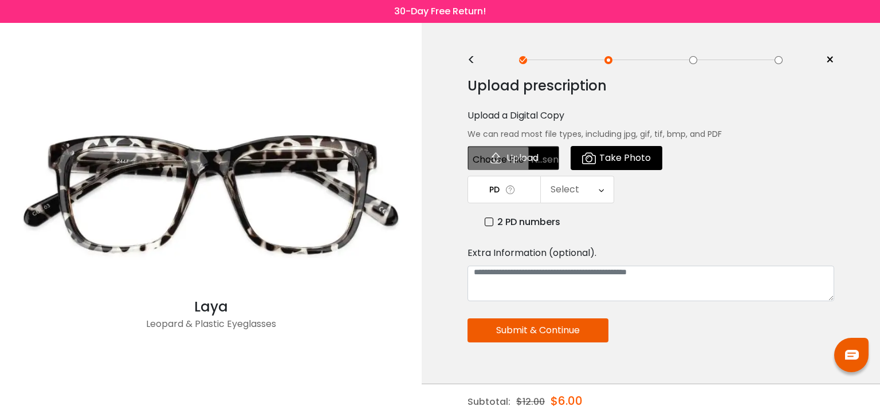
click at [520, 156] on input "file" at bounding box center [514, 158] width 92 height 24
type input "**********"
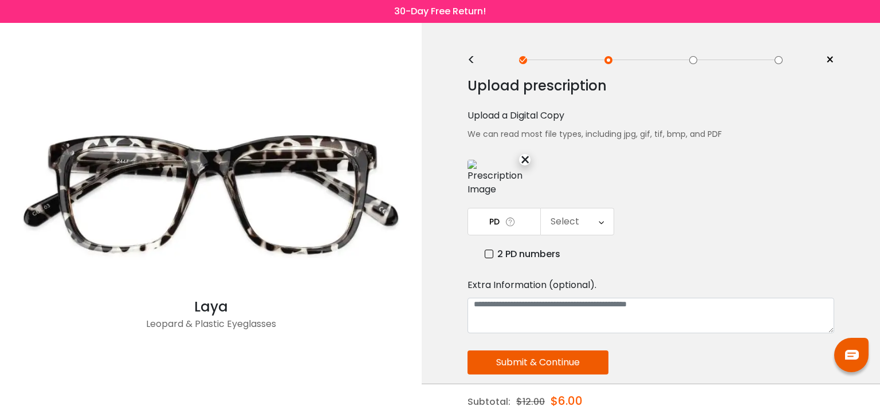
click at [577, 224] on div "Select" at bounding box center [565, 221] width 29 height 23
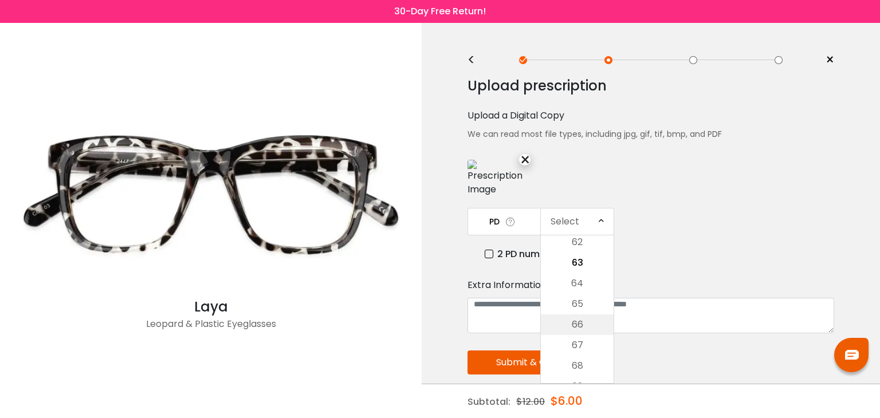
scroll to position [448, 0]
click at [583, 275] on li "69" at bounding box center [577, 272] width 73 height 21
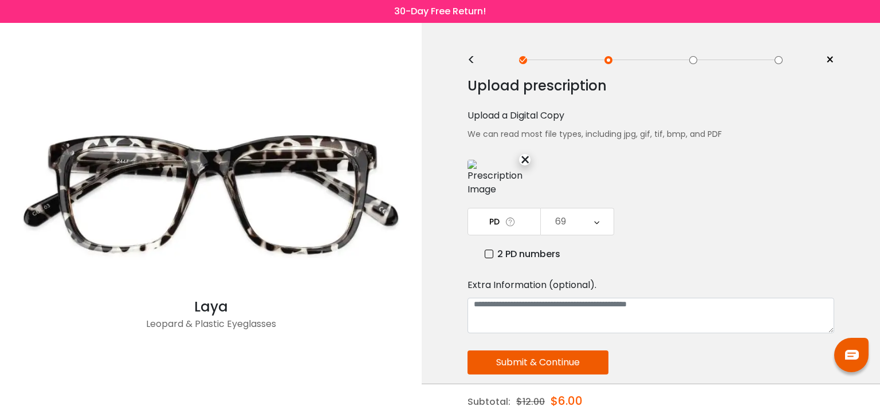
click at [582, 361] on button "Submit & Continue" at bounding box center [538, 363] width 141 height 24
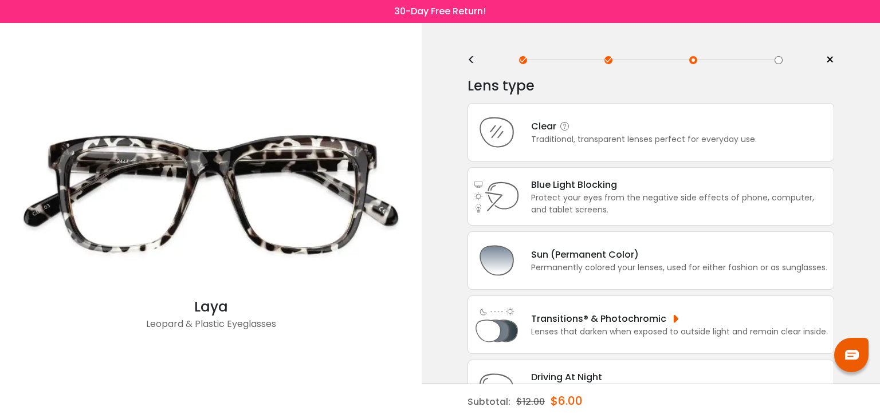
click at [546, 132] on div "Clear" at bounding box center [644, 126] width 226 height 14
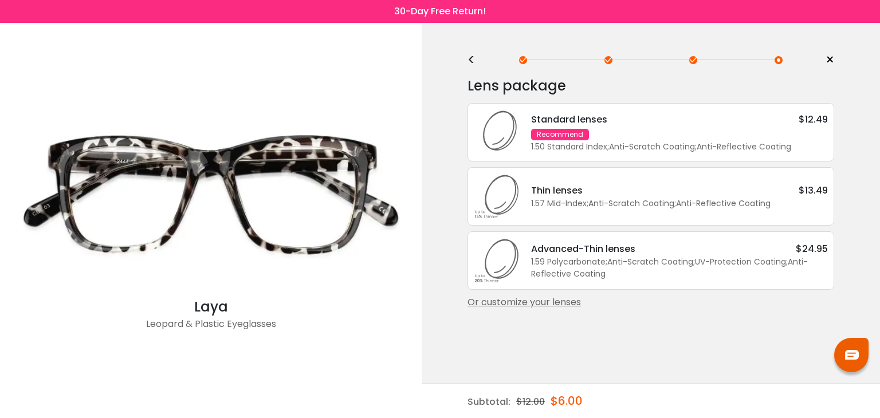
click at [653, 130] on div "Standard lenses $12.49 Recommend 1.50 Standard Index ; Anti-Scratch Coating ; A…" at bounding box center [674, 132] width 308 height 41
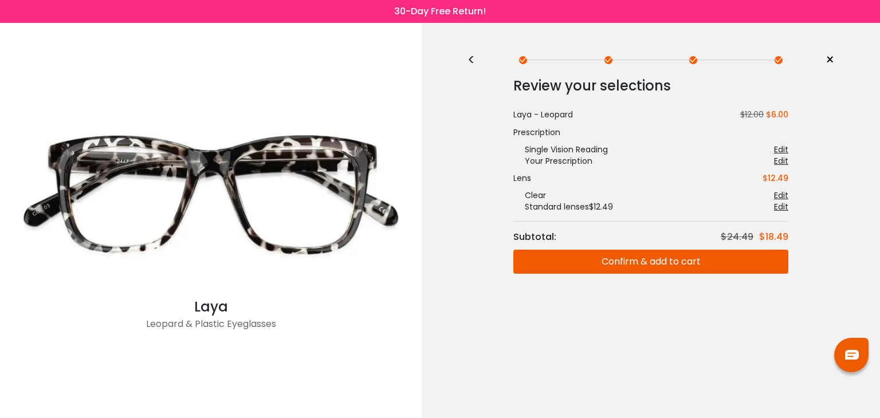
click at [668, 258] on button "Confirm & add to cart" at bounding box center [651, 262] width 275 height 24
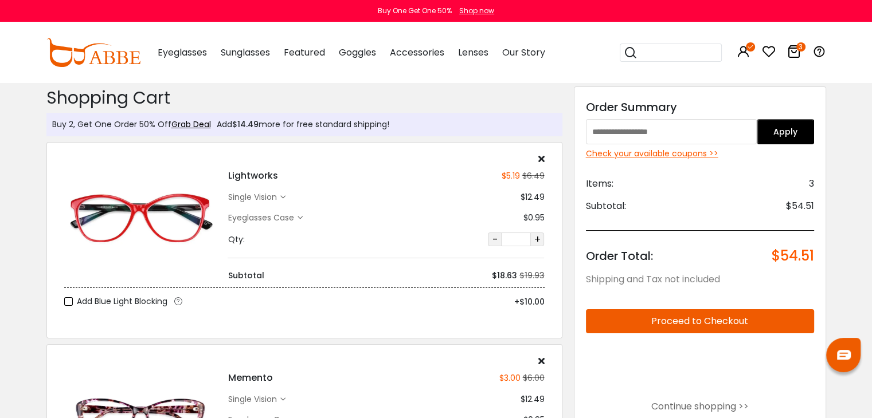
drag, startPoint x: 647, startPoint y: 58, endPoint x: 640, endPoint y: 61, distance: 7.8
click at [645, 58] on input "search" at bounding box center [677, 52] width 80 height 17
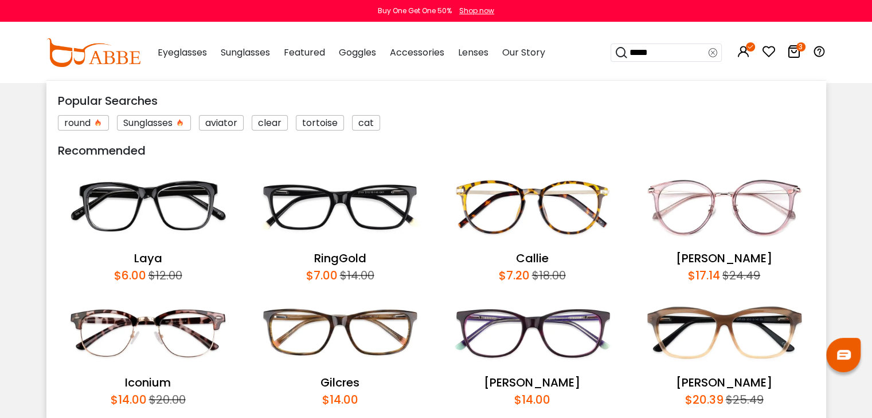
type input "******"
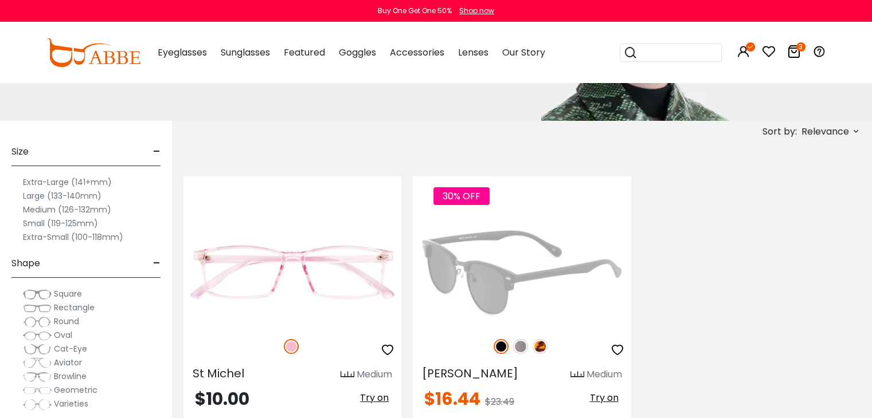
scroll to position [172, 0]
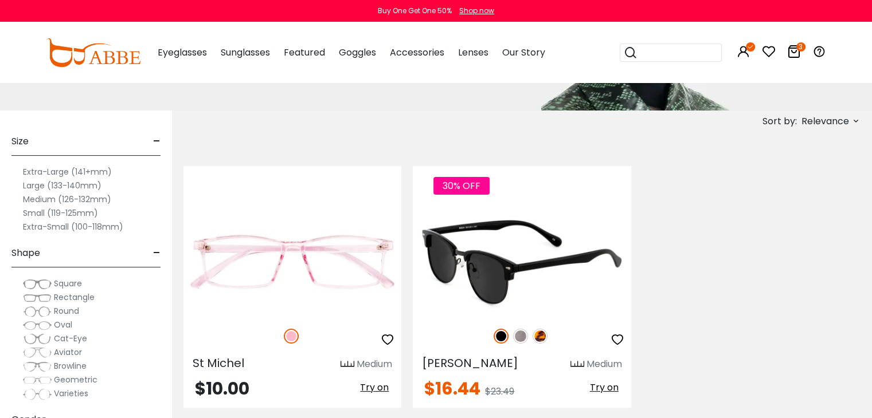
click at [496, 300] on img at bounding box center [522, 261] width 218 height 109
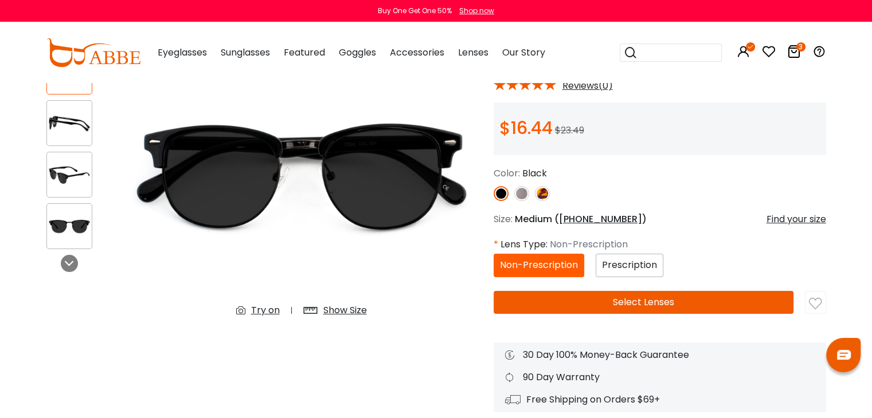
scroll to position [115, 0]
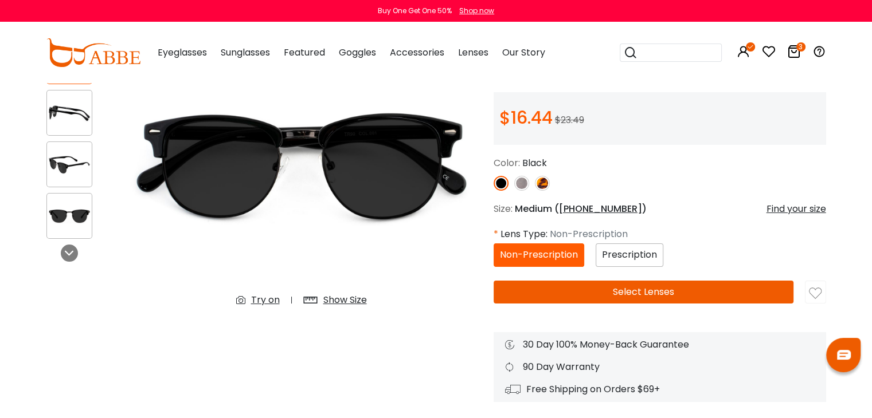
click at [544, 183] on img at bounding box center [542, 183] width 15 height 15
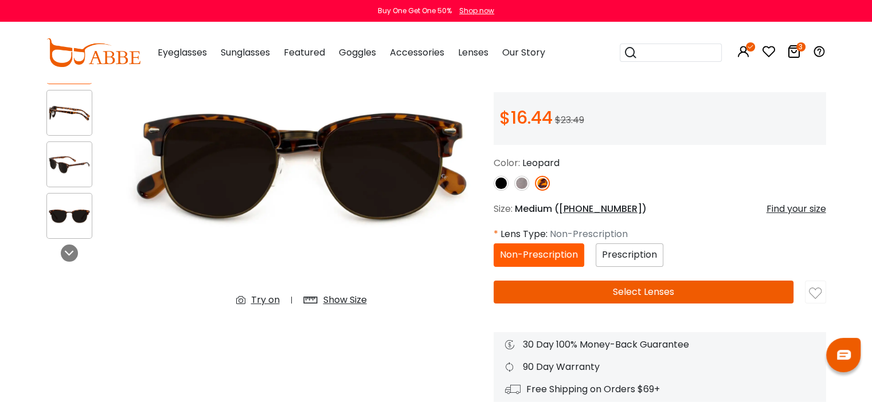
click at [622, 257] on span "Prescription" at bounding box center [629, 254] width 55 height 13
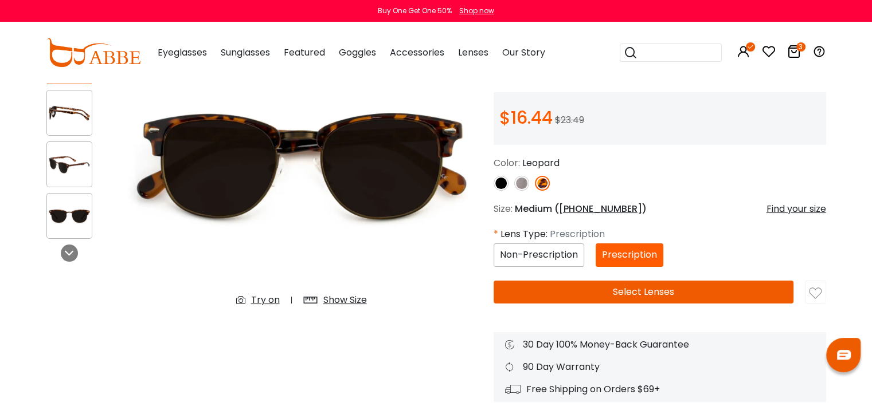
click at [610, 288] on button "Select Lenses" at bounding box center [643, 292] width 300 height 23
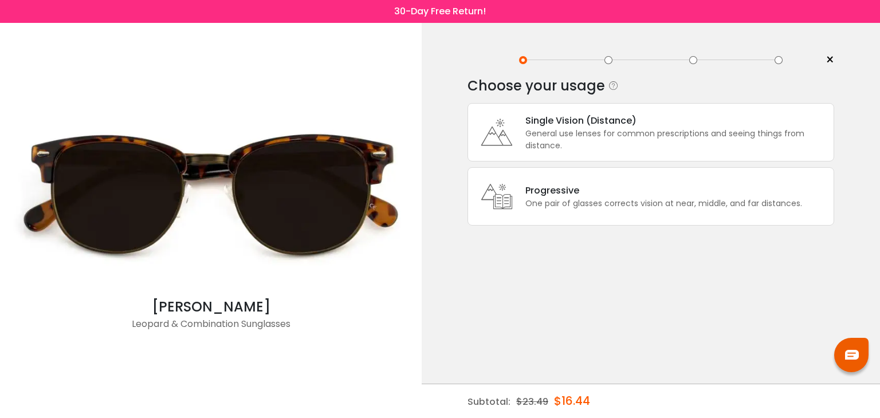
click at [574, 148] on div "General use lenses for common prescriptions and seeing things from distance." at bounding box center [677, 140] width 303 height 24
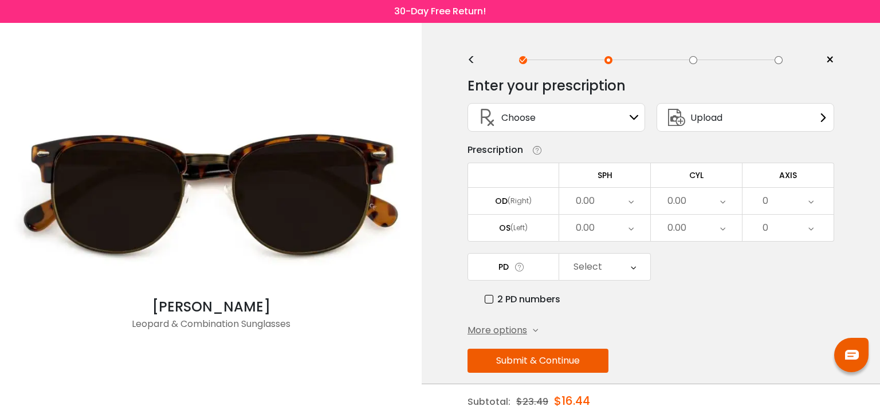
click at [703, 127] on div "Upload" at bounding box center [693, 118] width 60 height 28
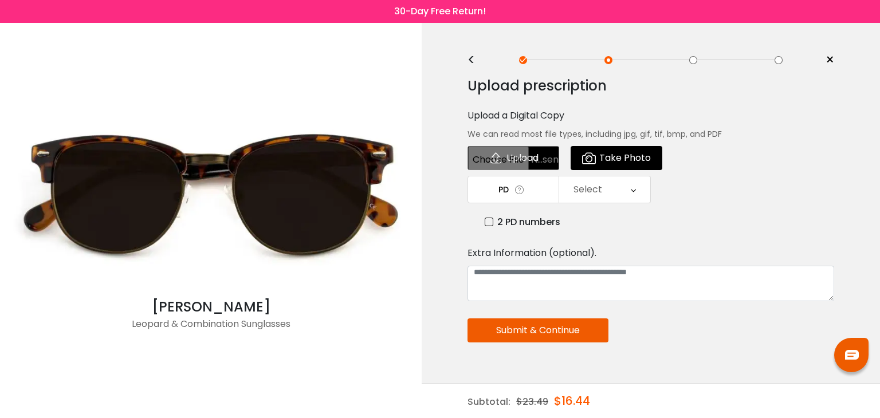
click at [531, 164] on input "file" at bounding box center [514, 158] width 92 height 24
type input "**********"
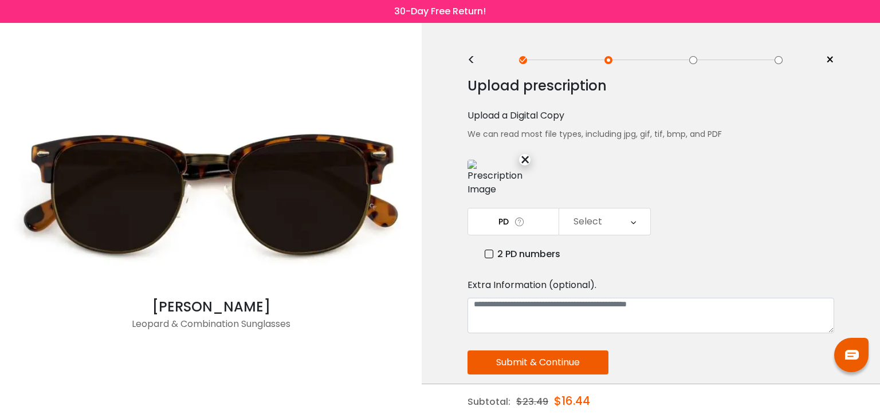
click at [625, 225] on div "Select" at bounding box center [604, 222] width 91 height 26
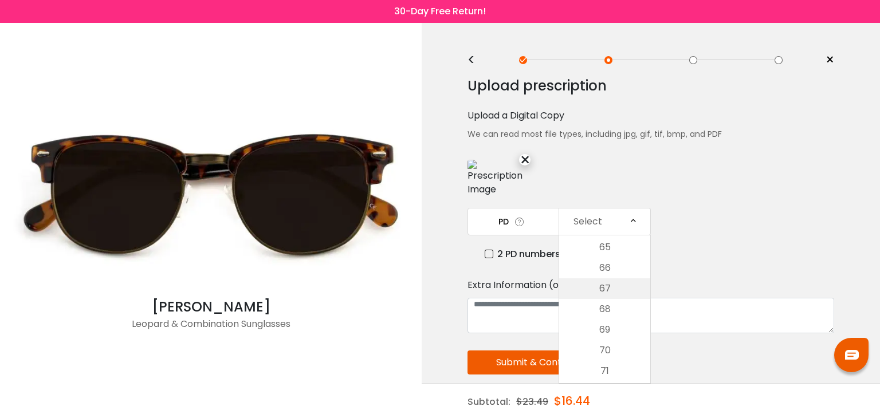
scroll to position [391, 0]
click at [612, 327] on li "69" at bounding box center [604, 329] width 91 height 21
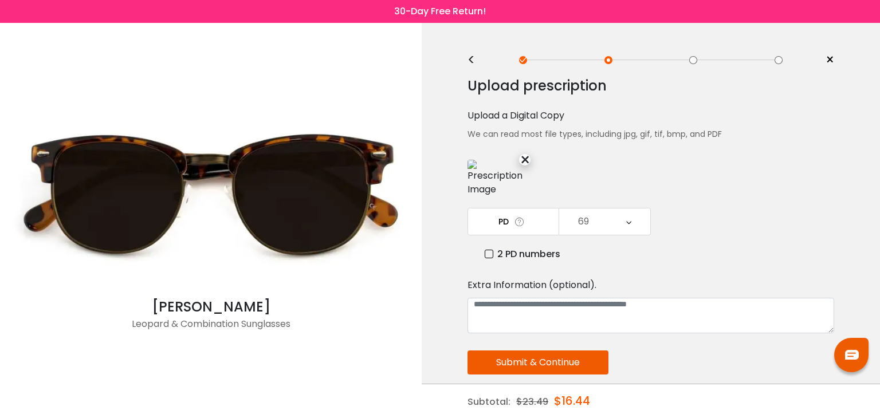
click at [558, 366] on button "Submit & Continue" at bounding box center [538, 363] width 141 height 24
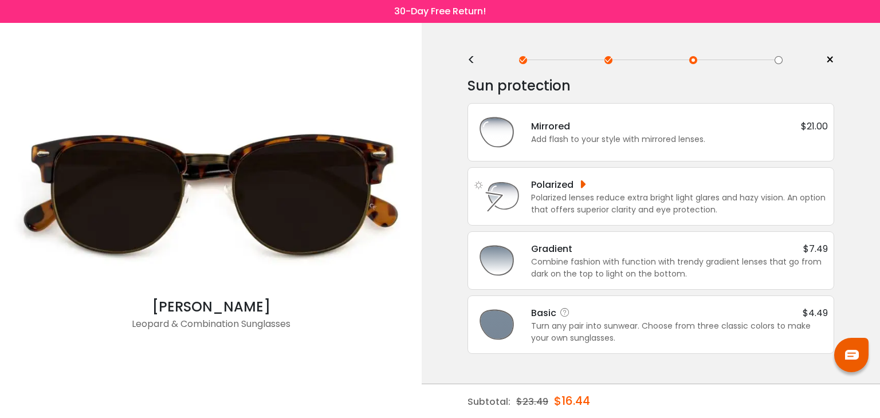
click at [655, 320] on div "Turn any pair into sunwear. Choose from three classic colors to make your own s…" at bounding box center [679, 332] width 297 height 24
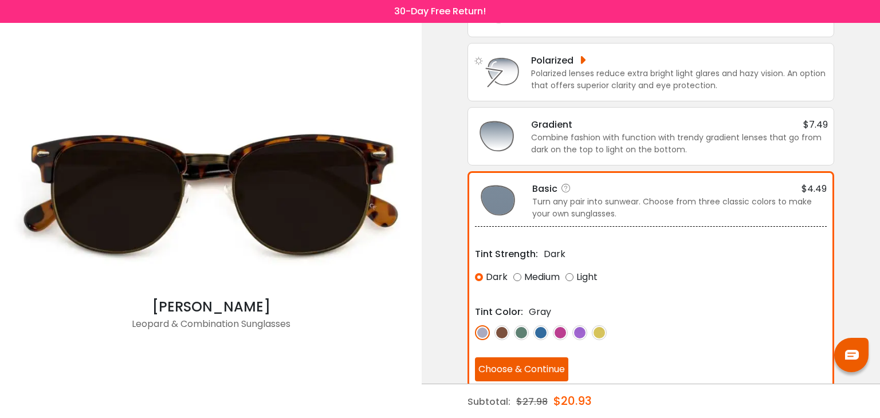
scroll to position [125, 0]
click at [537, 362] on button "Choose & Continue" at bounding box center [521, 369] width 93 height 24
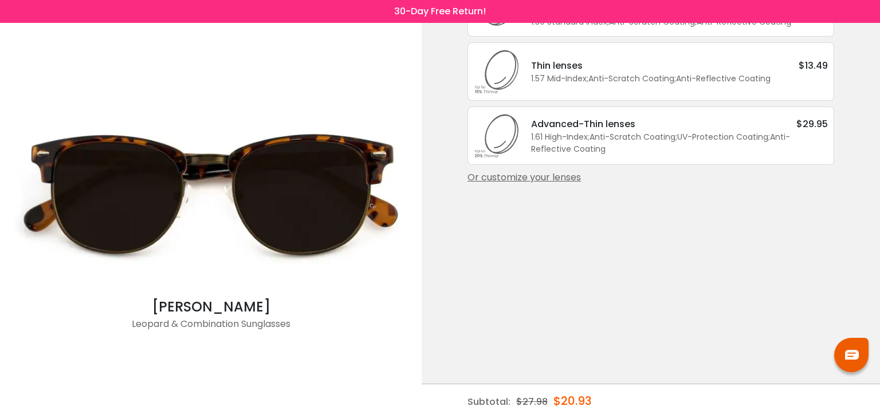
scroll to position [0, 0]
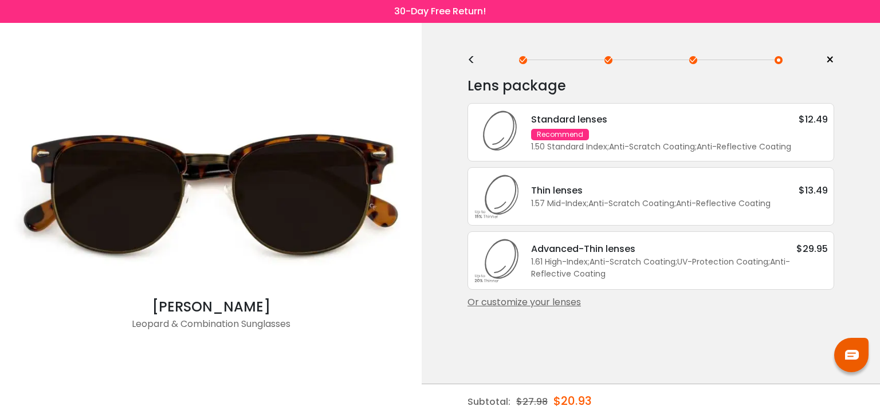
click at [634, 141] on div "1.50 Standard Index ; Anti-Scratch Coating ; Anti-Reflective Coating ;" at bounding box center [679, 147] width 297 height 12
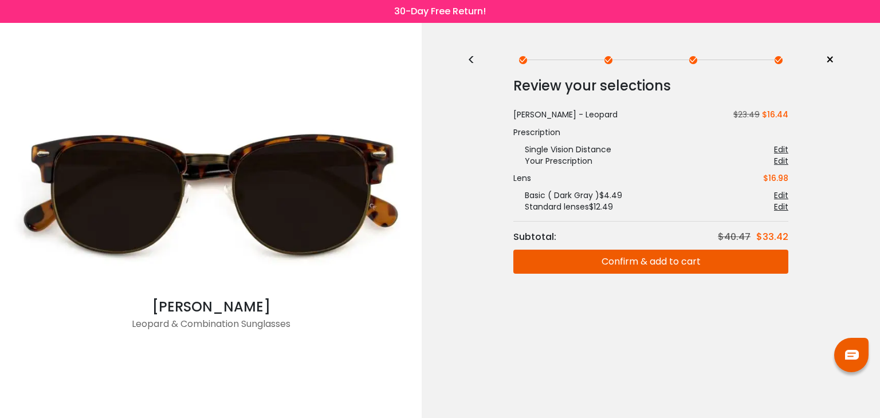
click at [698, 263] on button "Confirm & add to cart" at bounding box center [651, 262] width 275 height 24
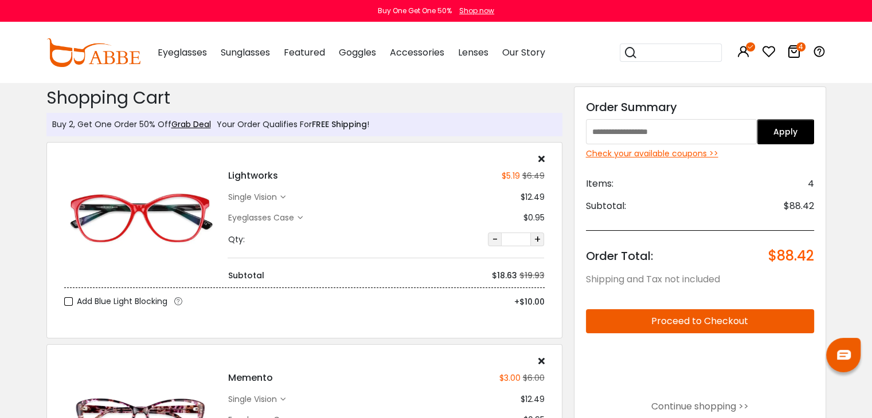
click at [679, 150] on div "Check your available coupons >>" at bounding box center [700, 154] width 228 height 12
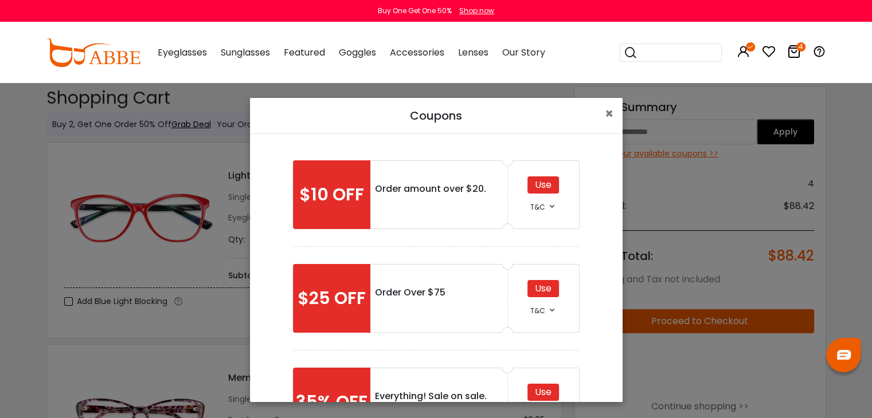
click at [542, 293] on div "Use" at bounding box center [543, 288] width 32 height 17
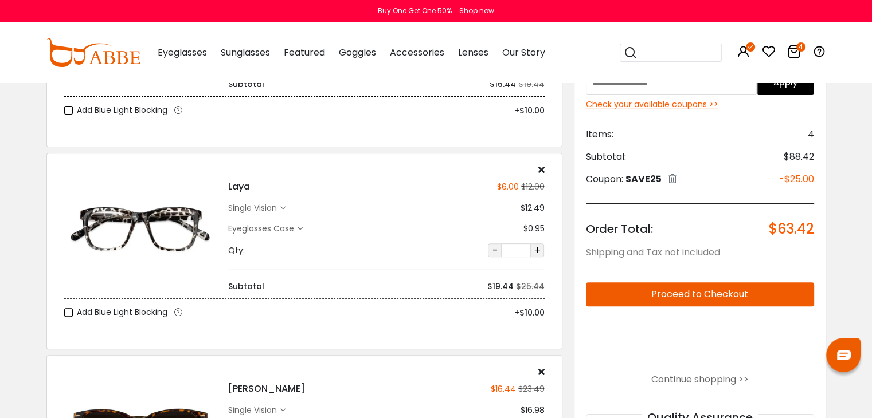
scroll to position [344, 0]
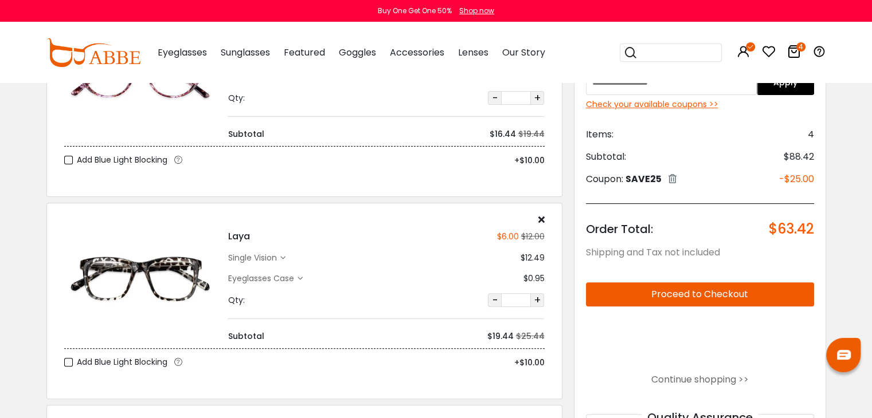
click at [695, 289] on button "Proceed to Checkout" at bounding box center [700, 295] width 228 height 24
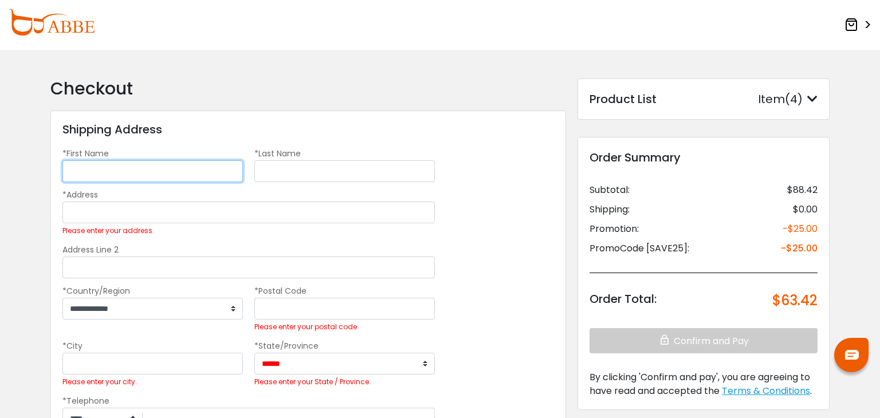
click at [181, 169] on input "*First Name" at bounding box center [152, 171] width 181 height 22
type input "*********"
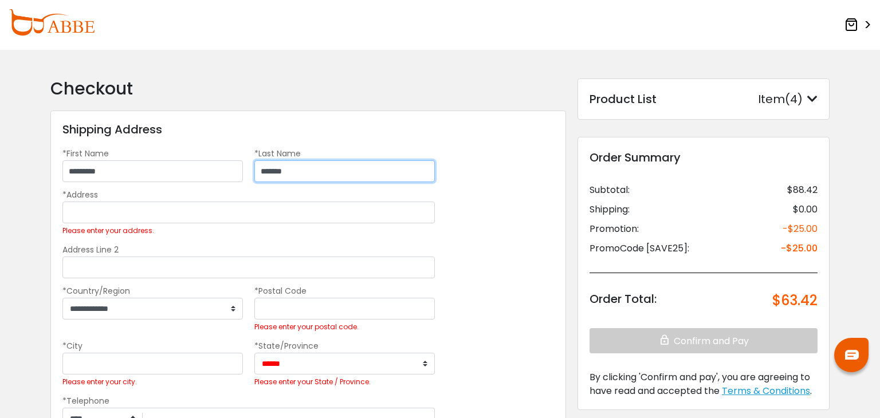
type input "*******"
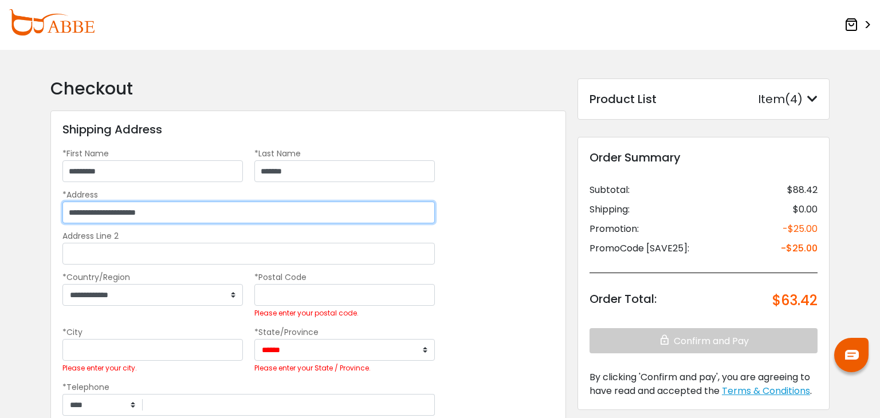
type input "**********"
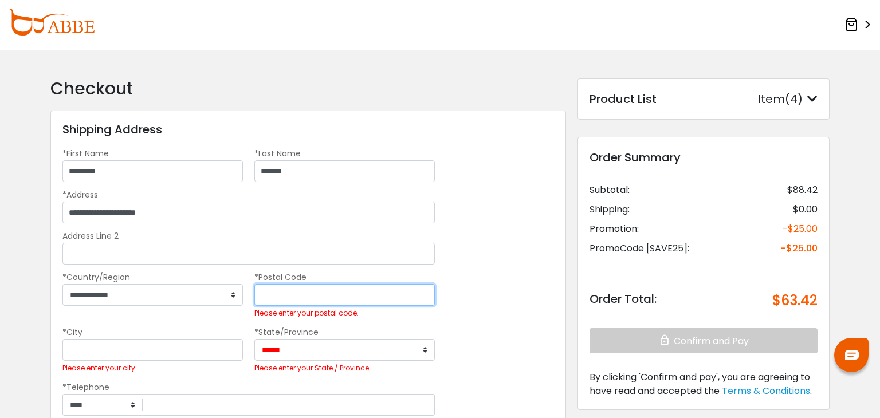
click at [296, 299] on input "*Postal Code" at bounding box center [344, 295] width 181 height 22
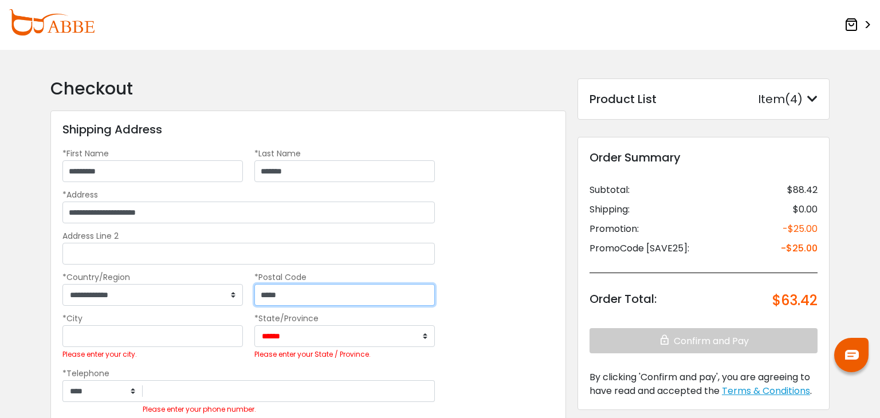
type input "*****"
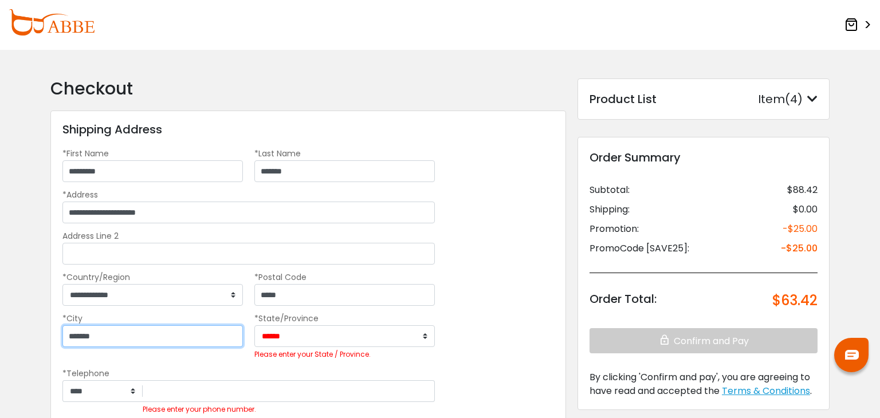
type input "*******"
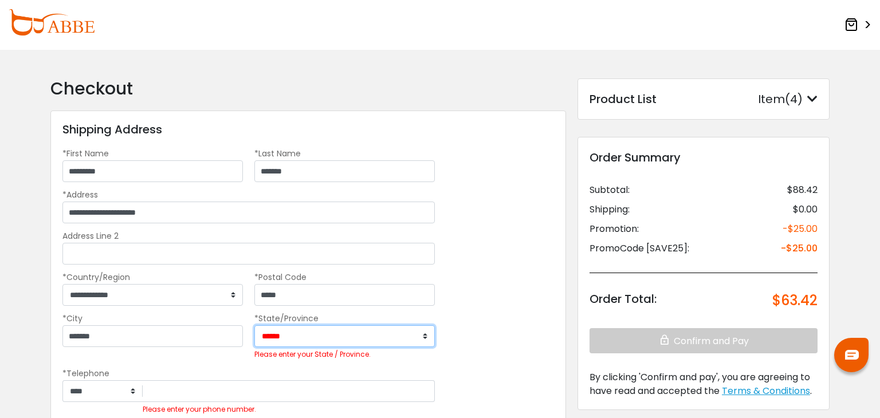
select select "**"
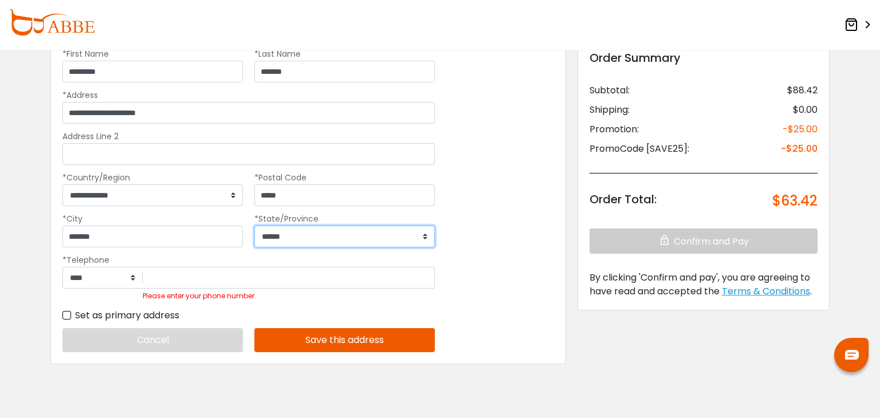
scroll to position [131, 0]
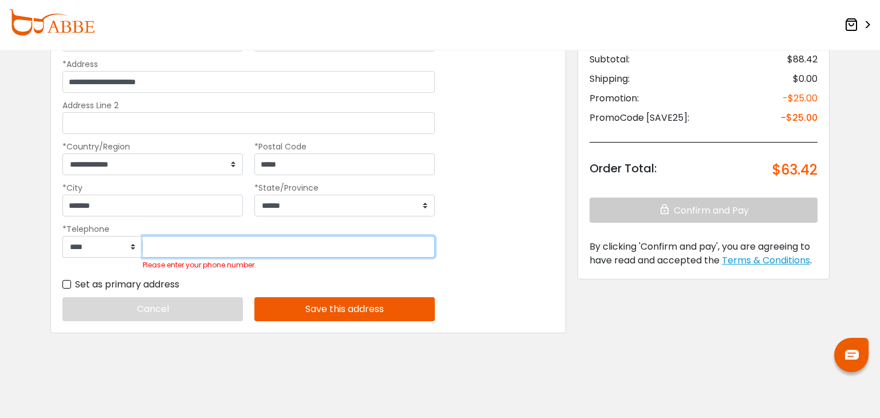
click at [250, 244] on input "Please enter your phone number." at bounding box center [289, 247] width 292 height 22
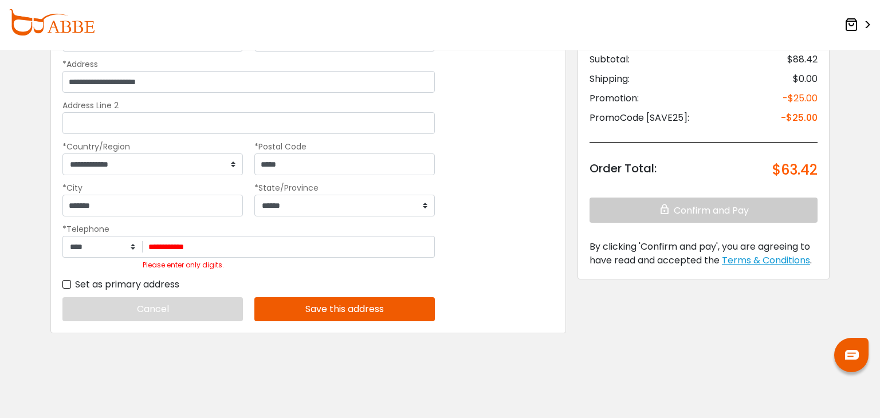
click at [335, 307] on button "Save this address" at bounding box center [344, 309] width 181 height 24
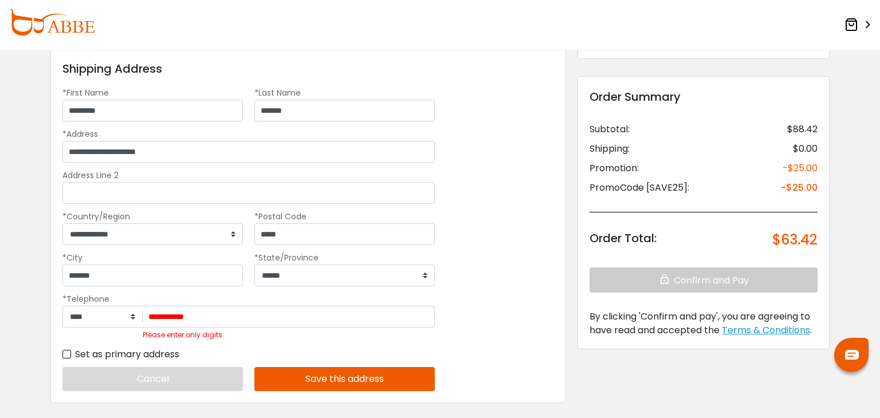
scroll to position [41, 0]
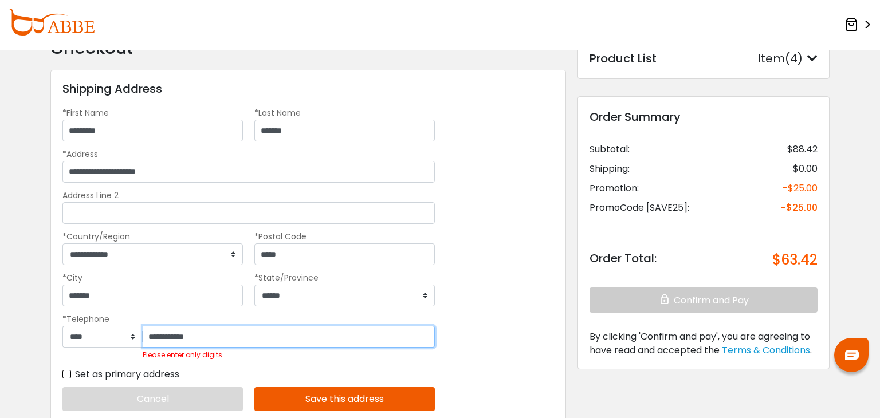
click at [165, 338] on input "**********" at bounding box center [289, 337] width 292 height 22
click at [179, 336] on input "**********" at bounding box center [289, 337] width 292 height 22
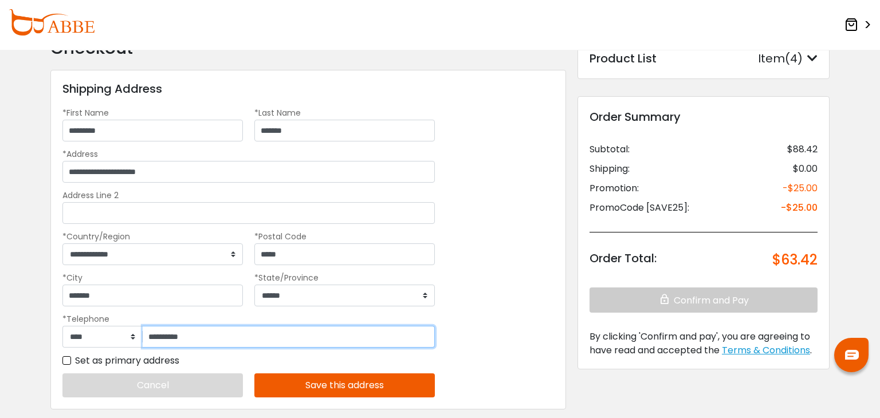
type input "**********"
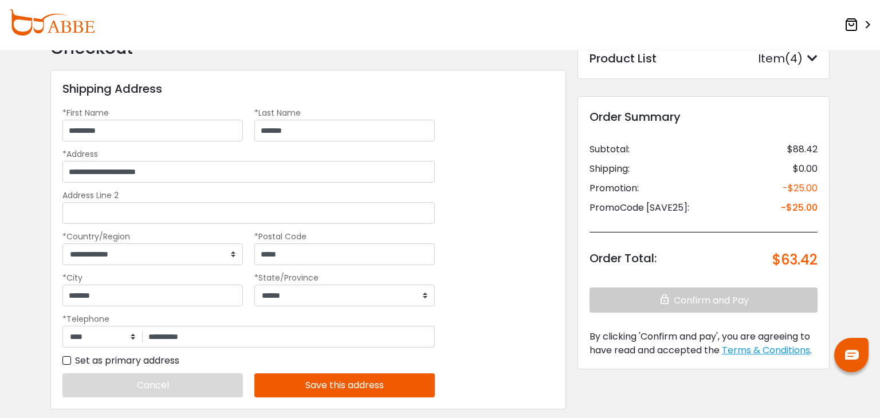
click at [312, 381] on button "Save this address" at bounding box center [344, 386] width 181 height 24
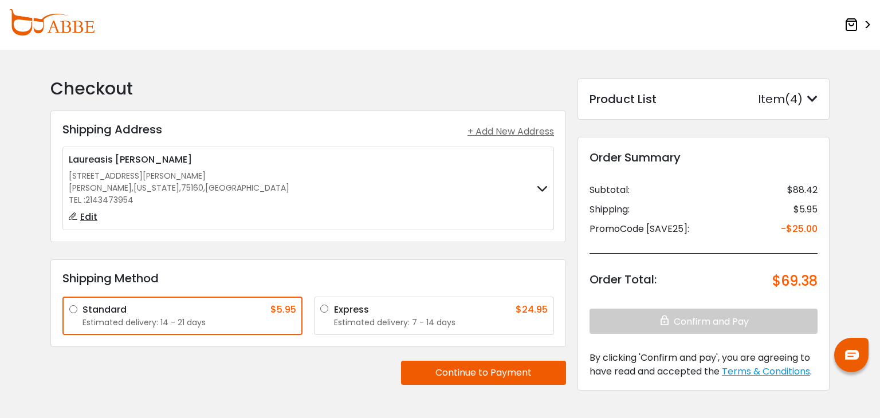
scroll to position [57, 0]
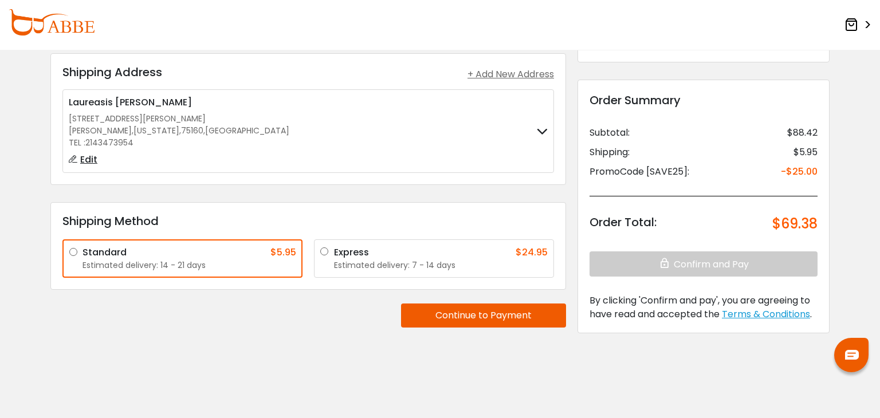
click at [429, 306] on button "Continue to Payment" at bounding box center [483, 316] width 165 height 24
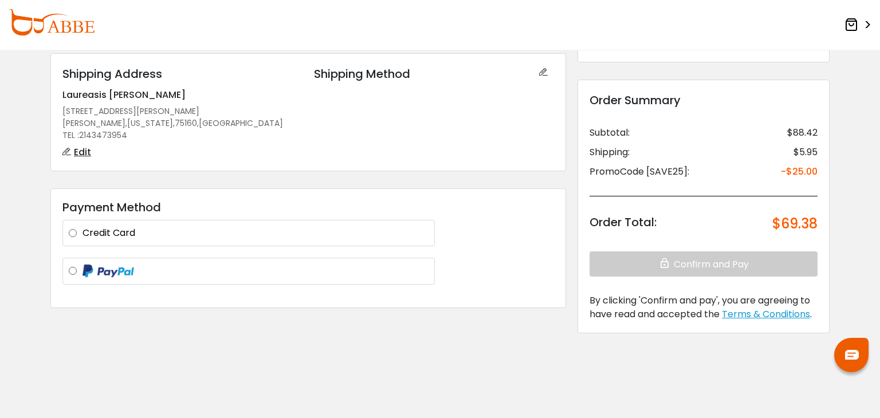
click at [83, 232] on label "Credit Card" at bounding box center [256, 233] width 346 height 14
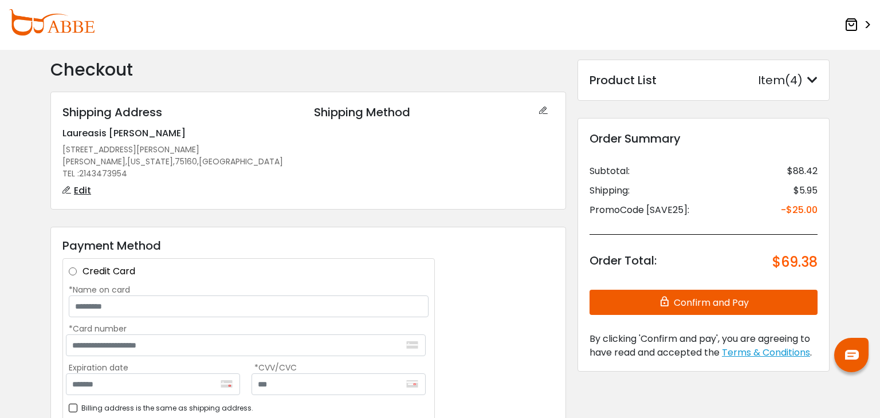
scroll to position [0, 0]
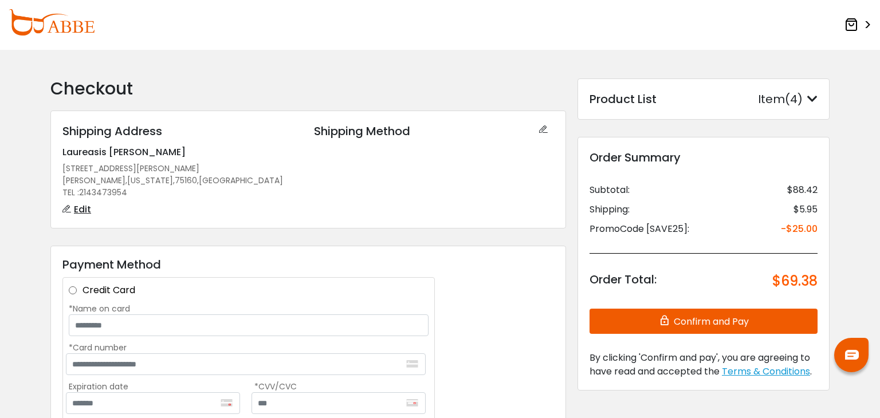
click at [816, 101] on icon at bounding box center [813, 98] width 10 height 11
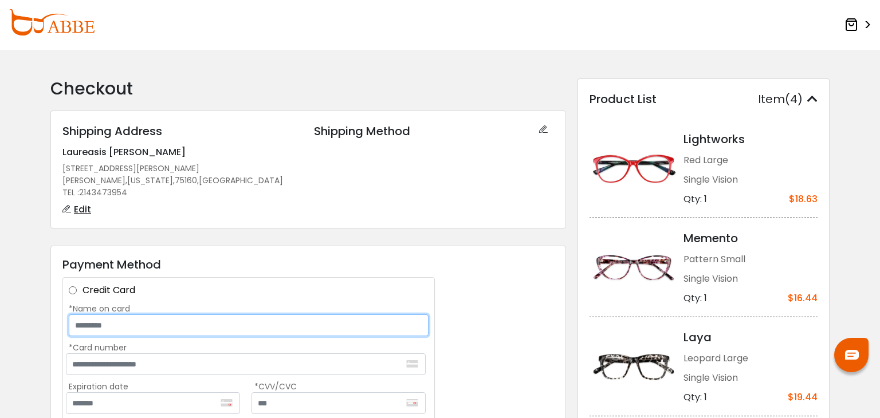
click at [178, 330] on input "*Name on card" at bounding box center [249, 326] width 360 height 22
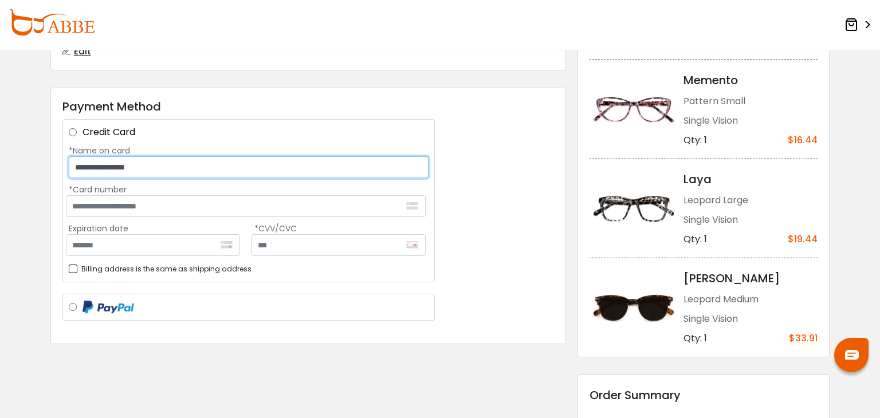
scroll to position [172, 0]
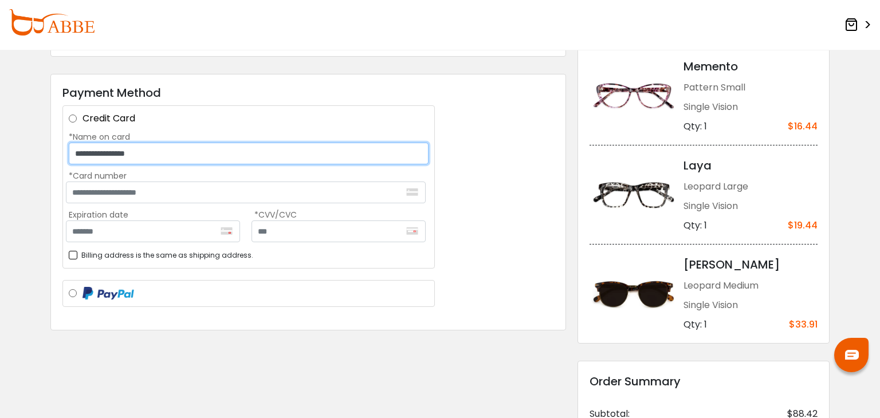
type input "**********"
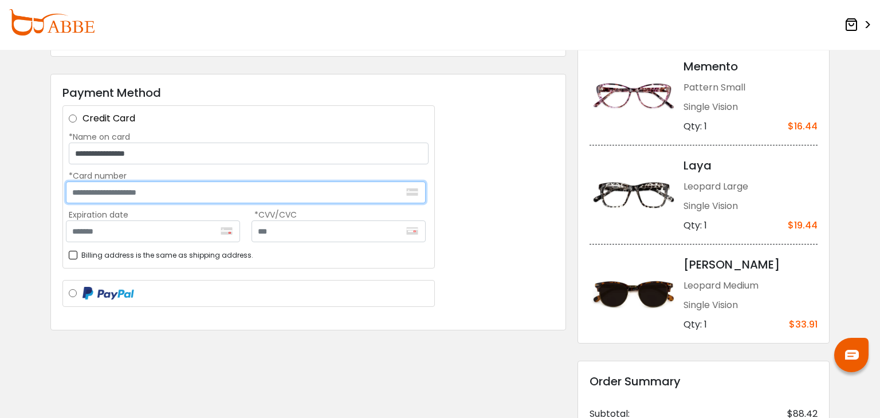
click at [143, 191] on input "*Card number" at bounding box center [246, 193] width 360 height 22
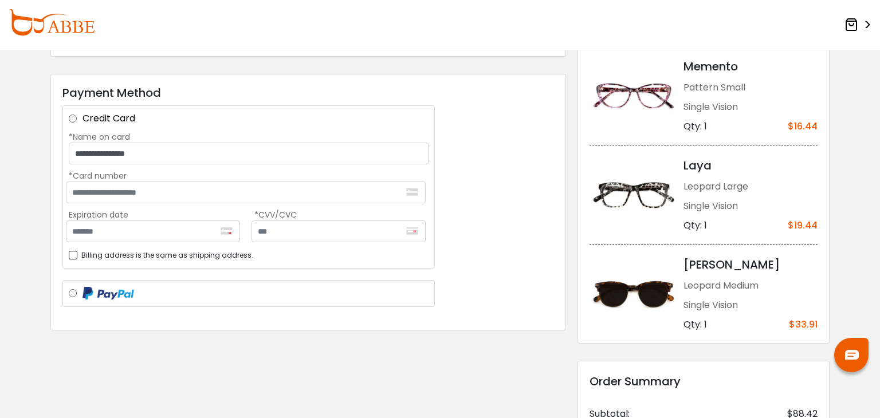
click at [300, 253] on div "Billing address is the same as shipping address." at bounding box center [249, 255] width 360 height 14
click at [303, 236] on input "text" at bounding box center [339, 232] width 174 height 22
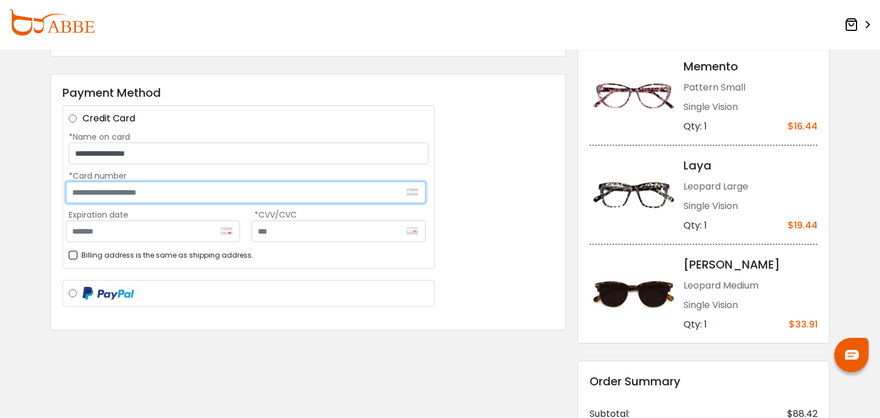
click at [150, 187] on input "*Card number" at bounding box center [246, 193] width 360 height 22
click at [152, 188] on input "*Card number" at bounding box center [246, 193] width 360 height 22
type input "**********"
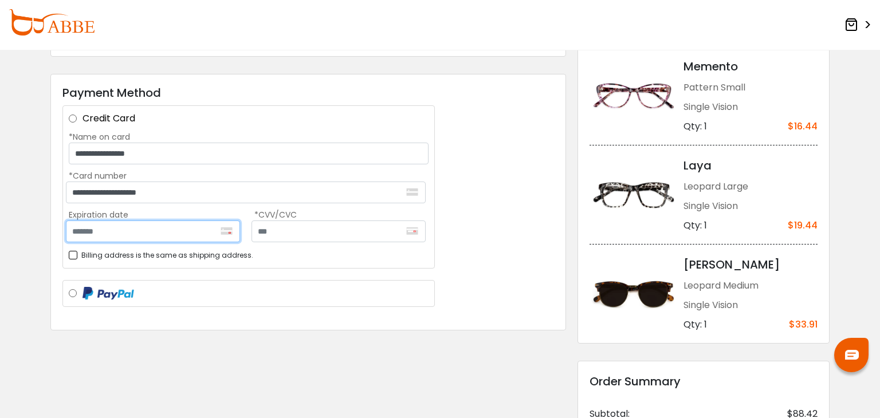
click at [108, 238] on input "Expiration date" at bounding box center [153, 232] width 174 height 22
type input "*******"
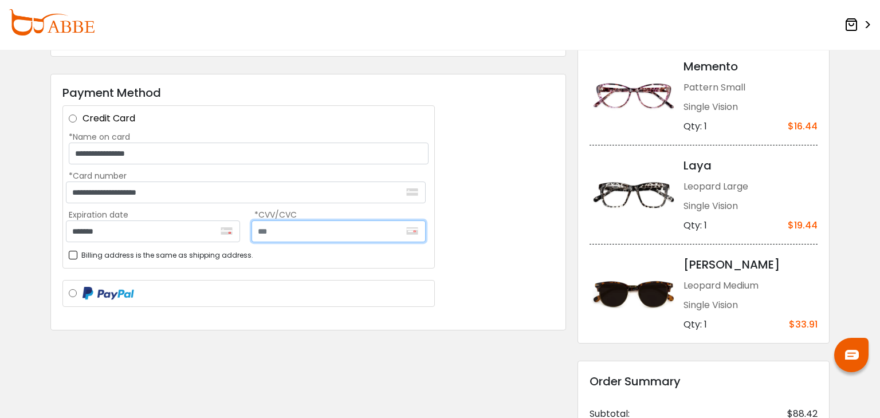
click at [310, 231] on input "text" at bounding box center [339, 232] width 174 height 22
type input "***"
click at [470, 185] on div "**********" at bounding box center [308, 202] width 516 height 257
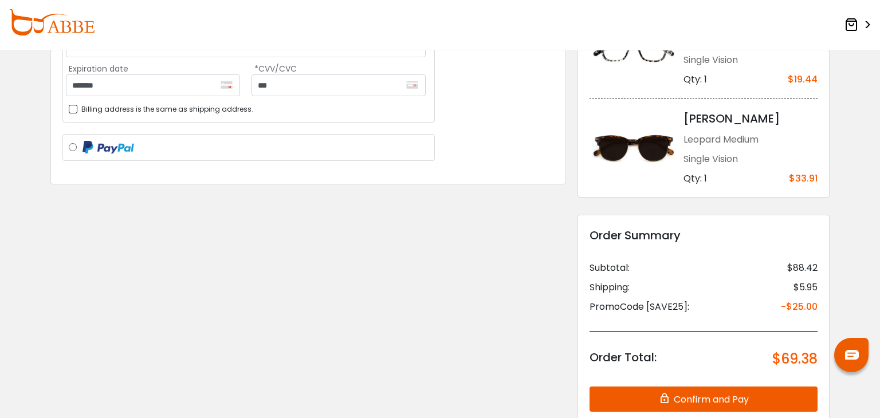
scroll to position [401, 0]
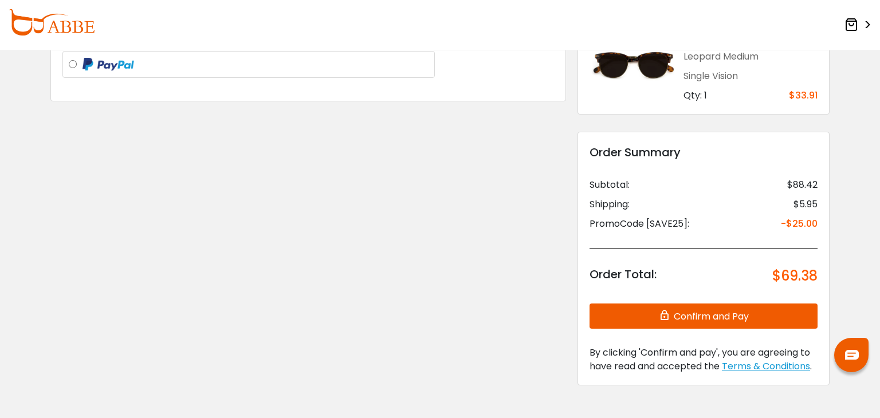
click at [718, 323] on button "Confirm and Pay" at bounding box center [704, 316] width 228 height 25
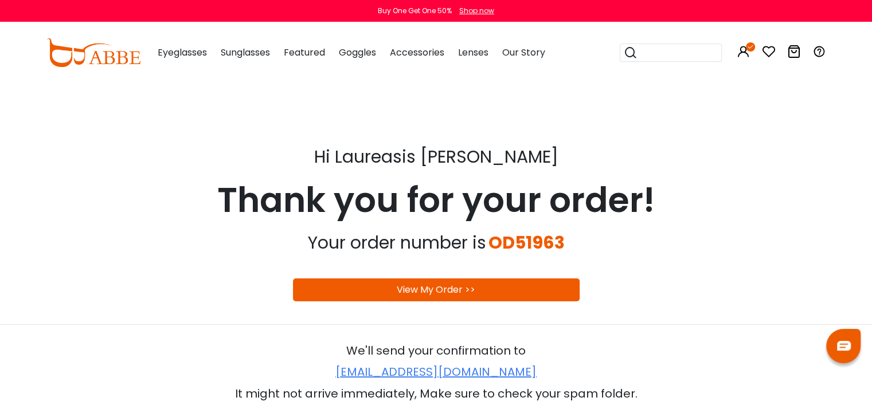
click at [461, 289] on link "View My Order >>" at bounding box center [436, 289] width 79 height 13
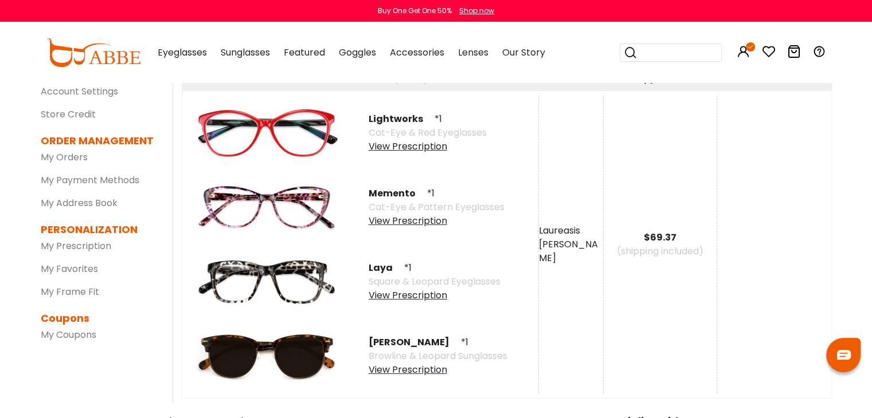
scroll to position [57, 0]
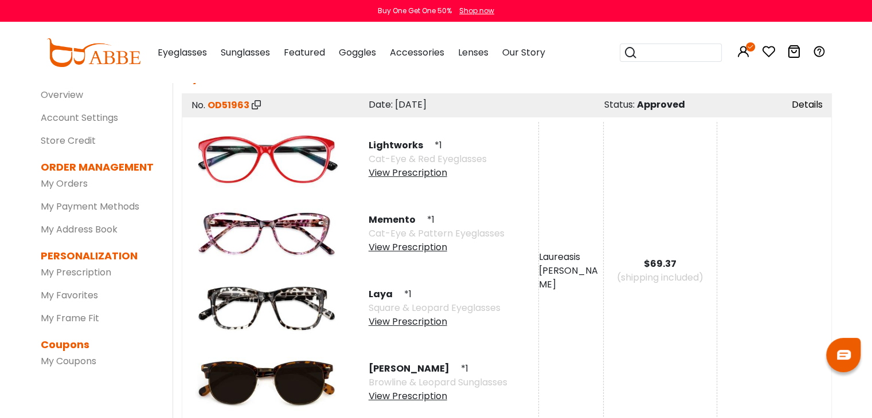
click at [806, 101] on link "Details" at bounding box center [807, 104] width 31 height 13
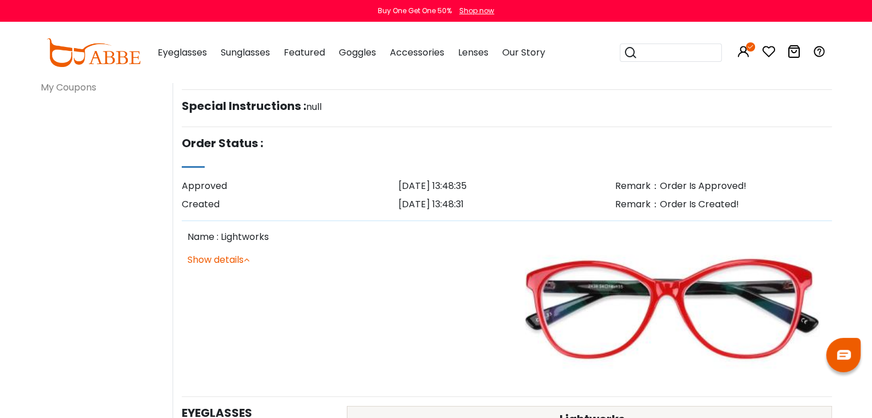
scroll to position [2293, 0]
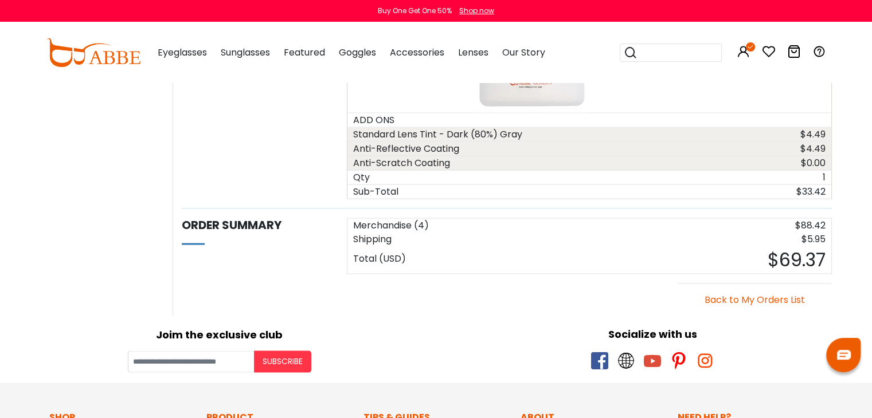
drag, startPoint x: 871, startPoint y: 312, endPoint x: 872, endPoint y: 322, distance: 9.2
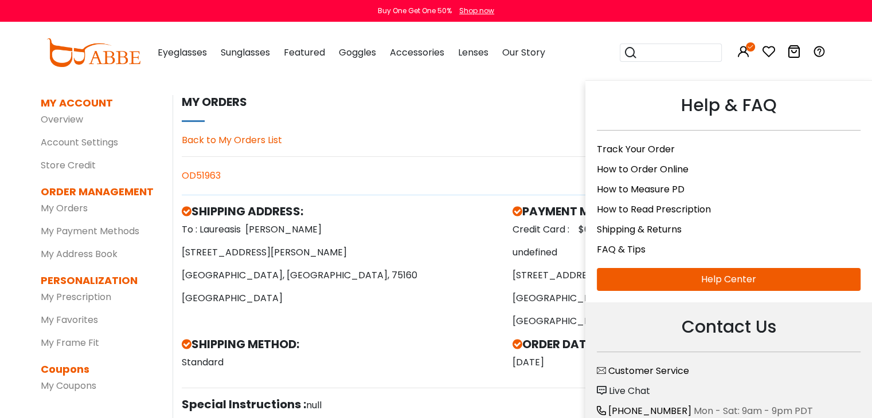
scroll to position [30, 0]
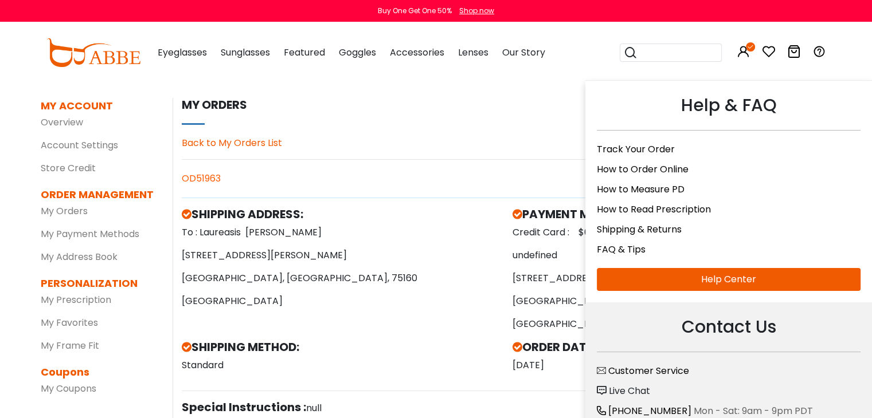
click at [824, 53] on icon at bounding box center [819, 52] width 14 height 14
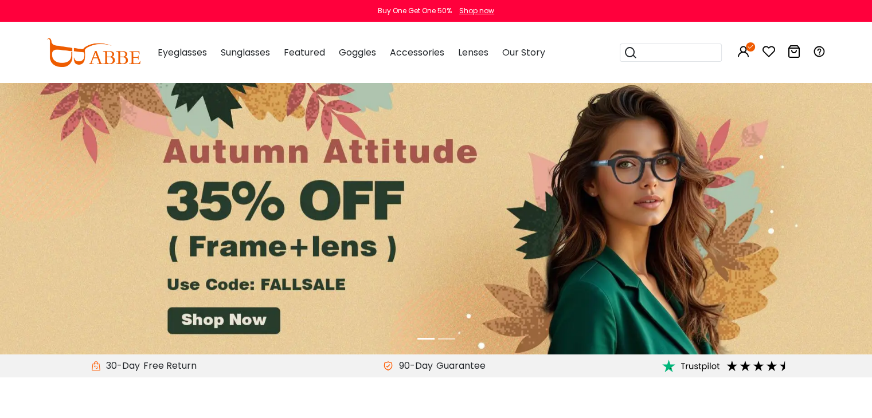
click at [752, 51] on div "Popular Searches round Sunglasses aviator clear tortoise cat Recommended Laya $…" at bounding box center [717, 53] width 218 height 60
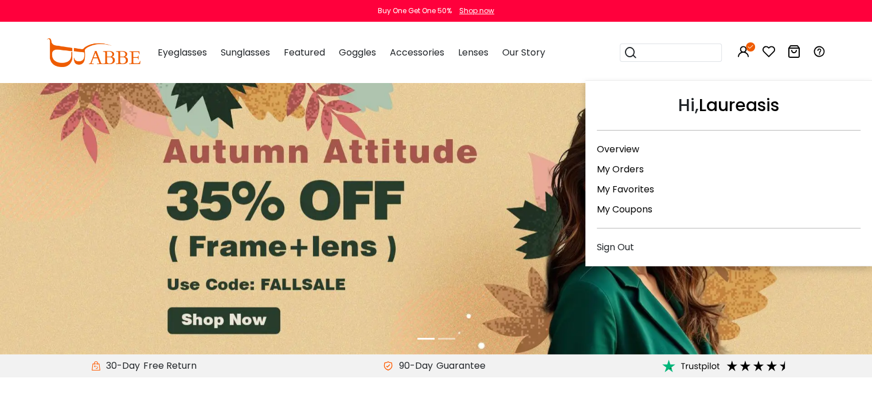
click at [617, 168] on link "My Orders" at bounding box center [620, 169] width 47 height 13
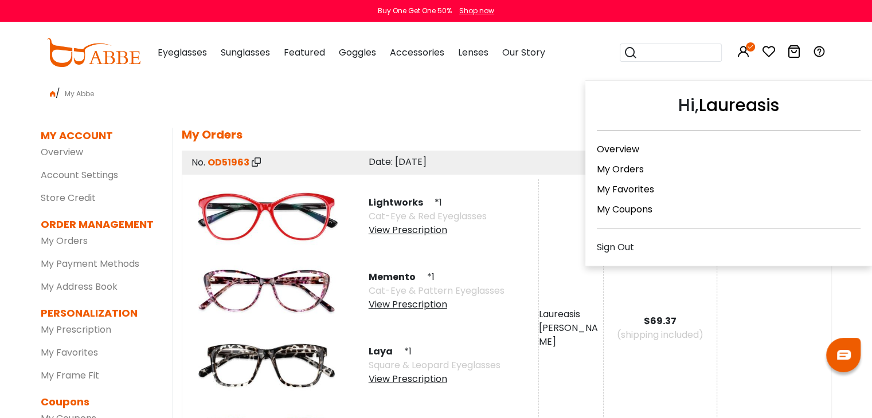
click at [749, 52] on icon at bounding box center [744, 52] width 14 height 14
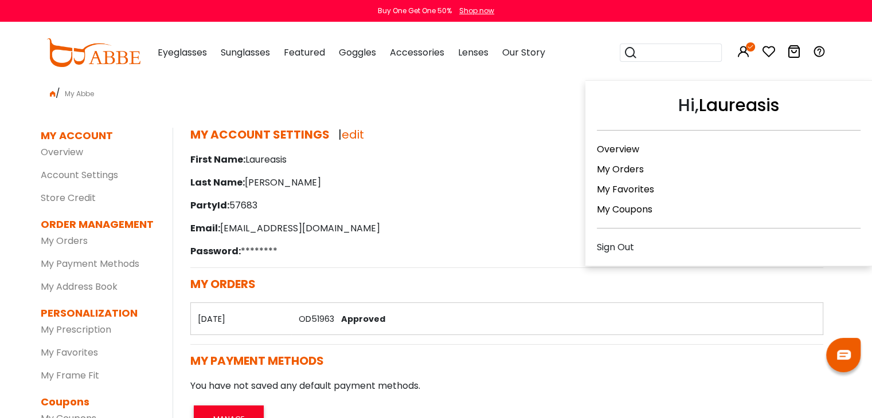
click at [631, 242] on div "Sign Out" at bounding box center [729, 247] width 264 height 14
